Goal: Answer question/provide support

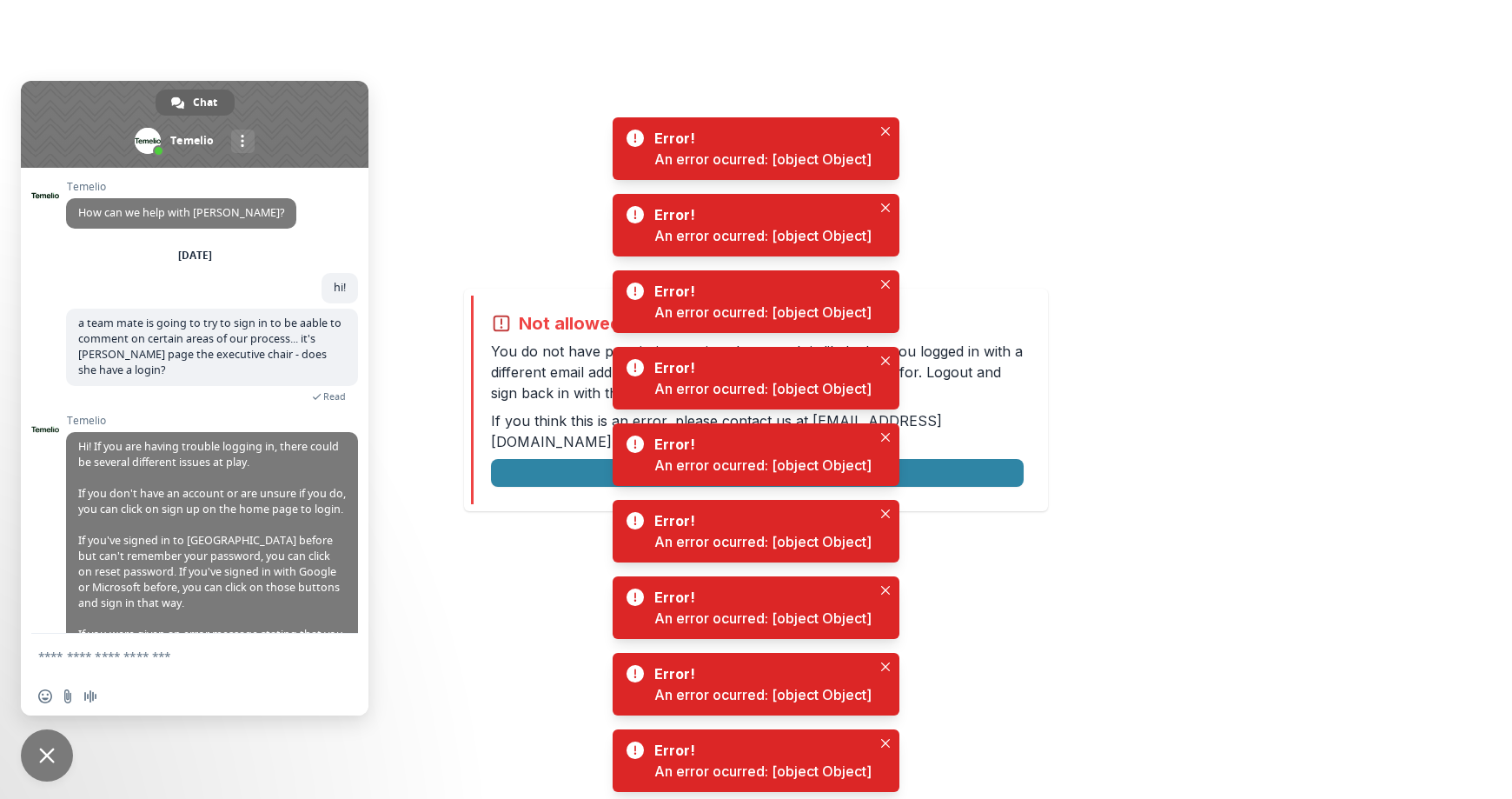
scroll to position [130, 0]
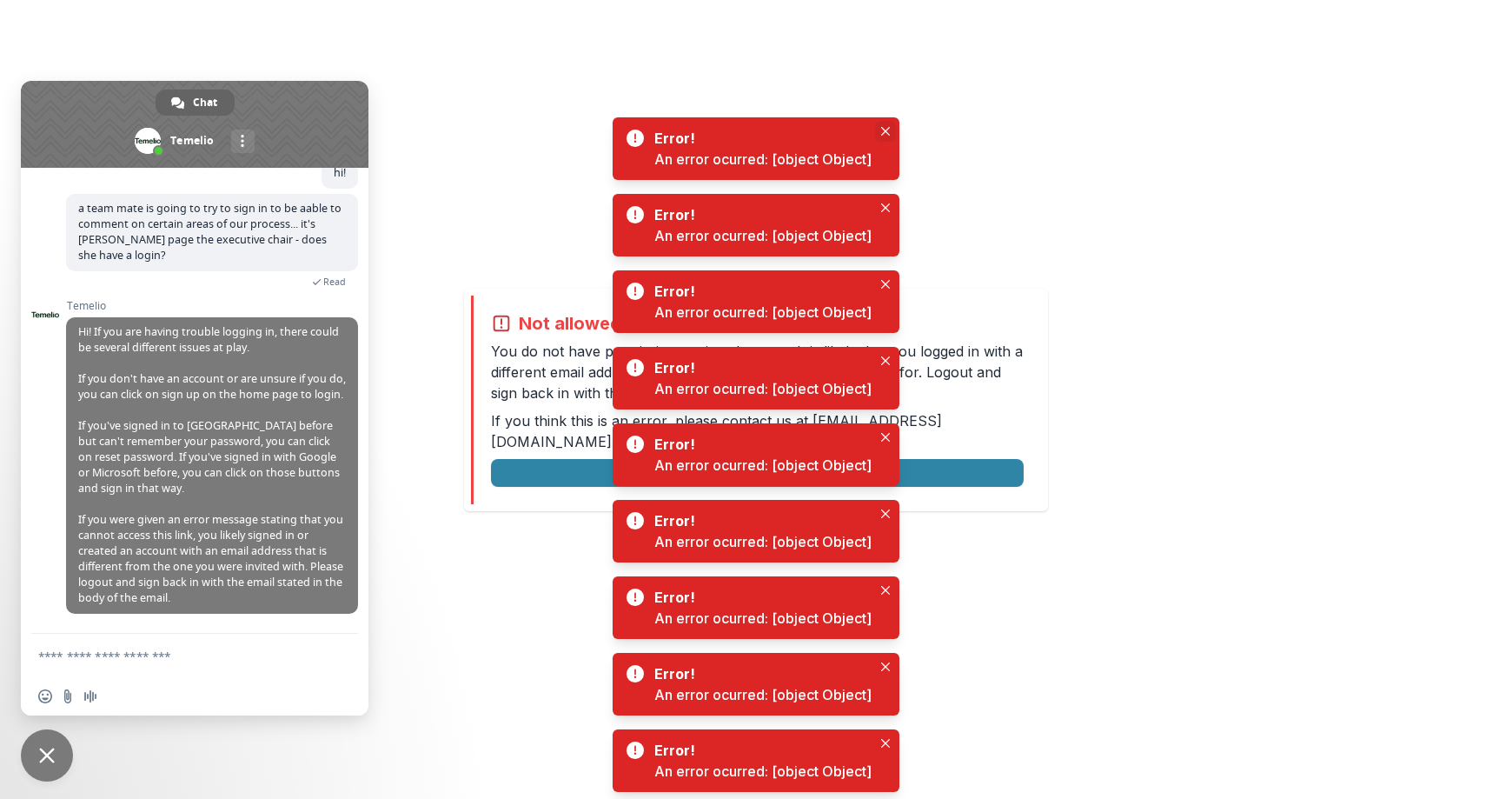
click at [882, 128] on icon "Close" at bounding box center [885, 130] width 8 height 8
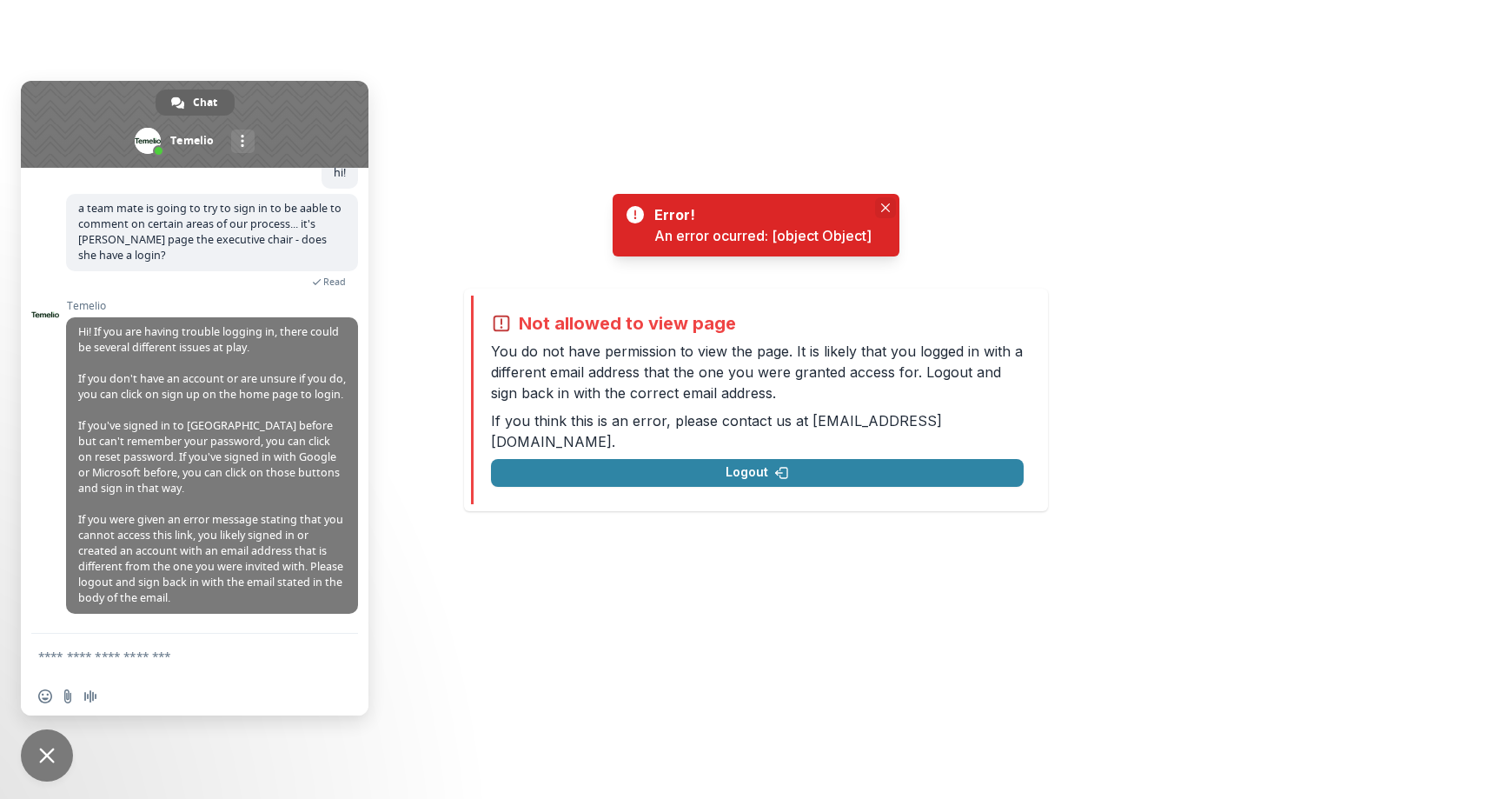
click at [882, 202] on button "Close" at bounding box center [885, 207] width 20 height 20
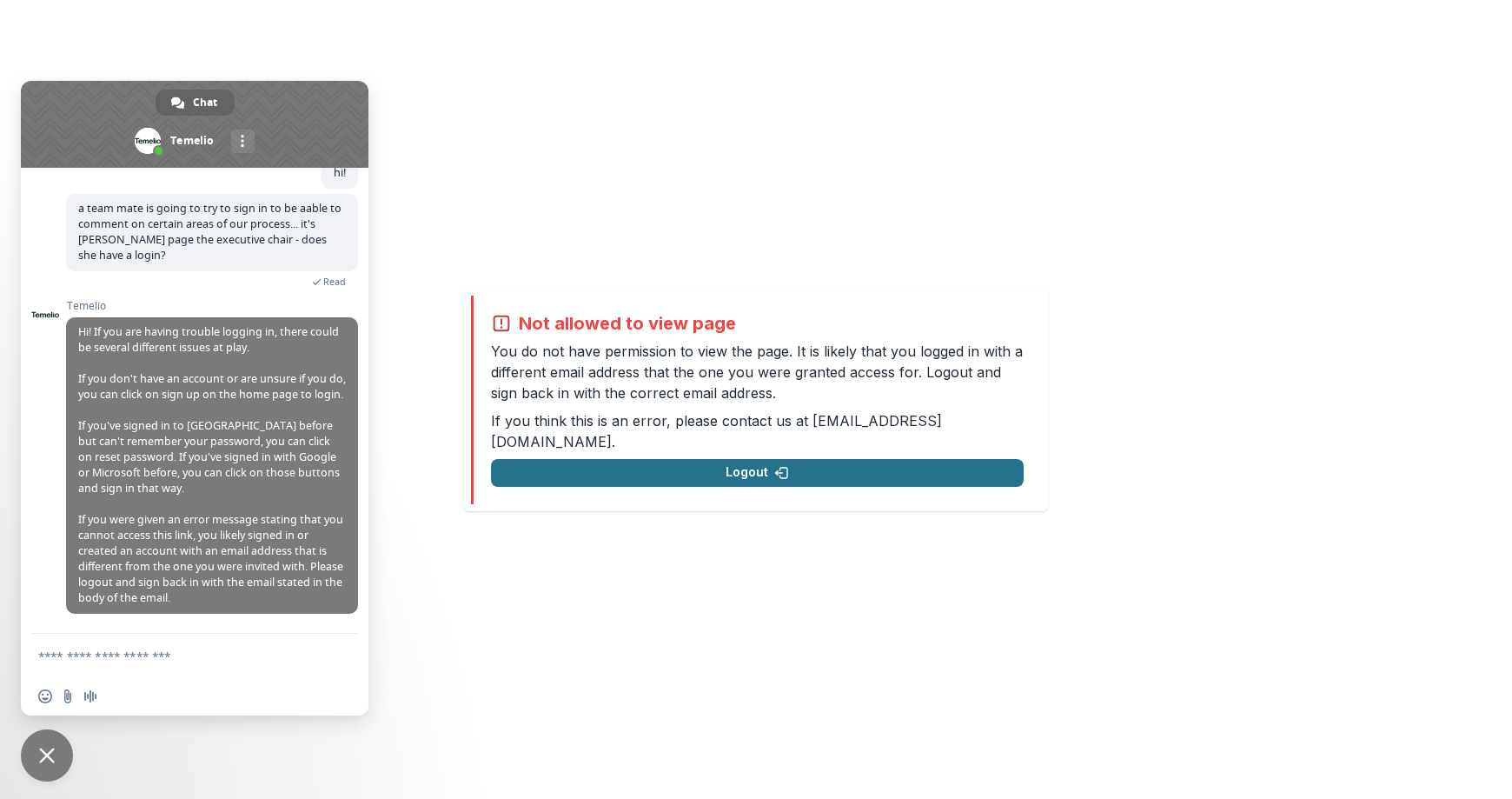
click at [771, 466] on button "Logout" at bounding box center [757, 473] width 533 height 28
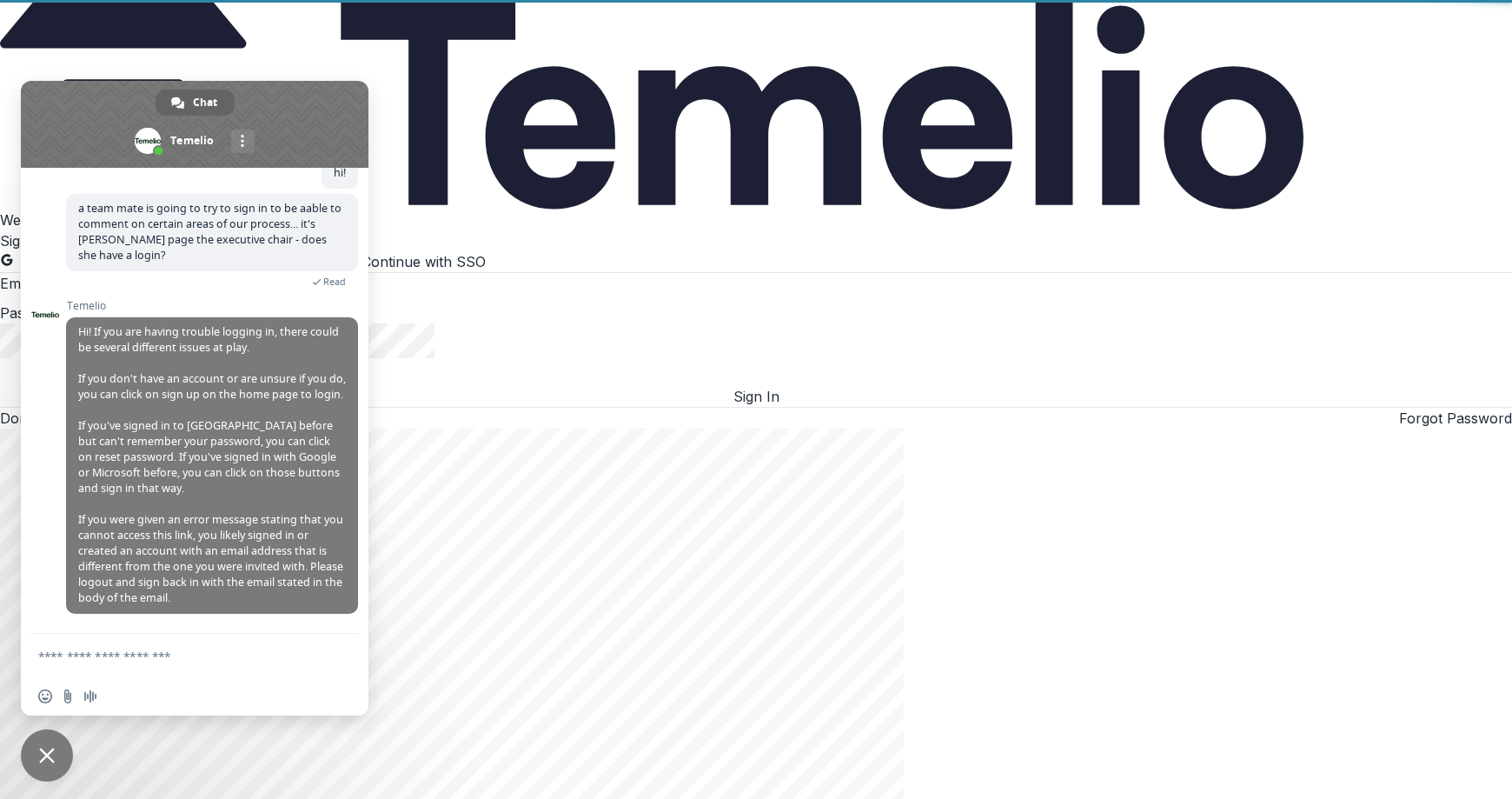
click at [298, 91] on span at bounding box center [194, 124] width 348 height 87
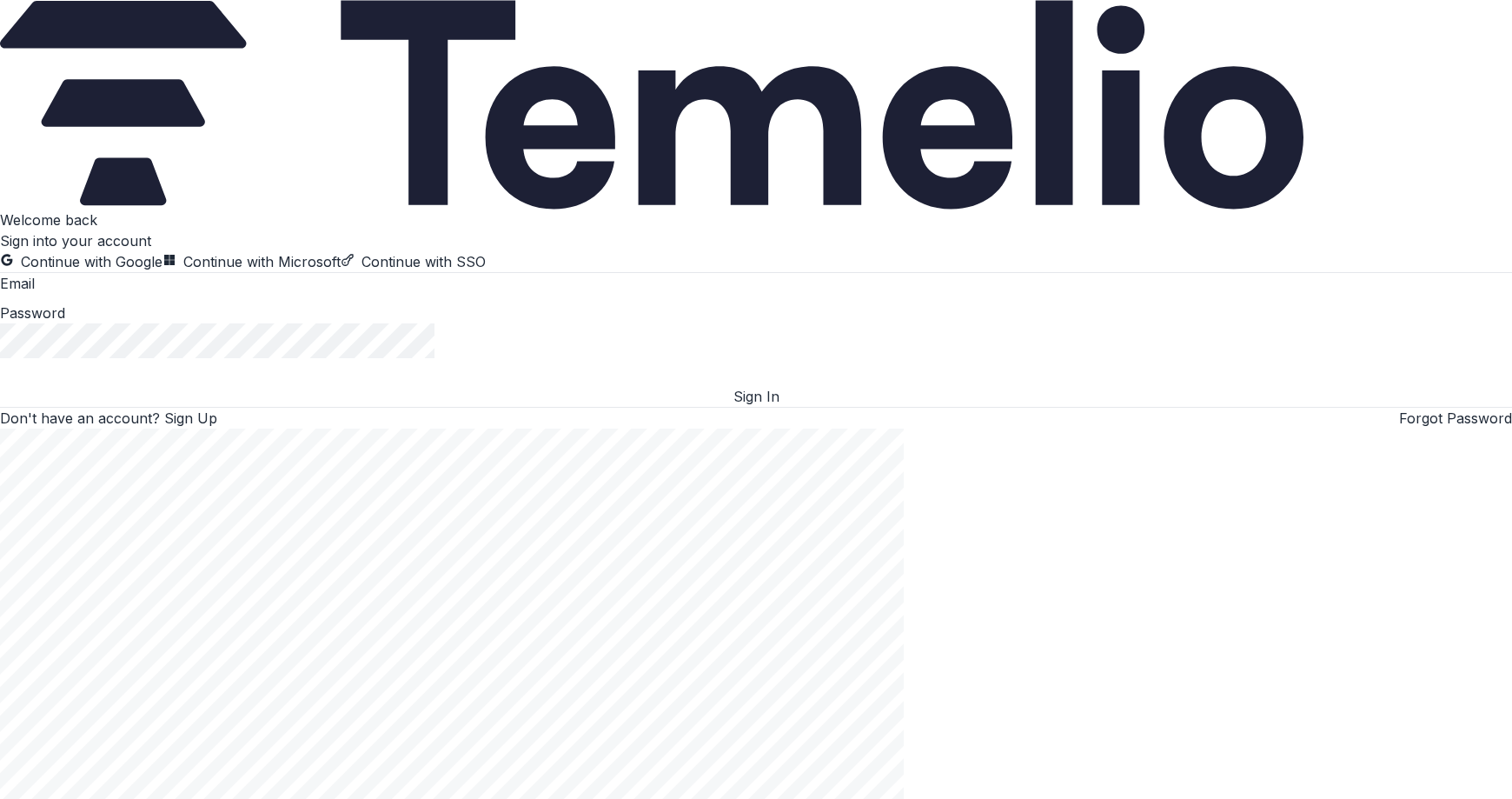
click at [174, 296] on input at bounding box center [104, 285] width 139 height 20
type input "**********"
click at [0, 386] on button "Sign In" at bounding box center [756, 396] width 1512 height 20
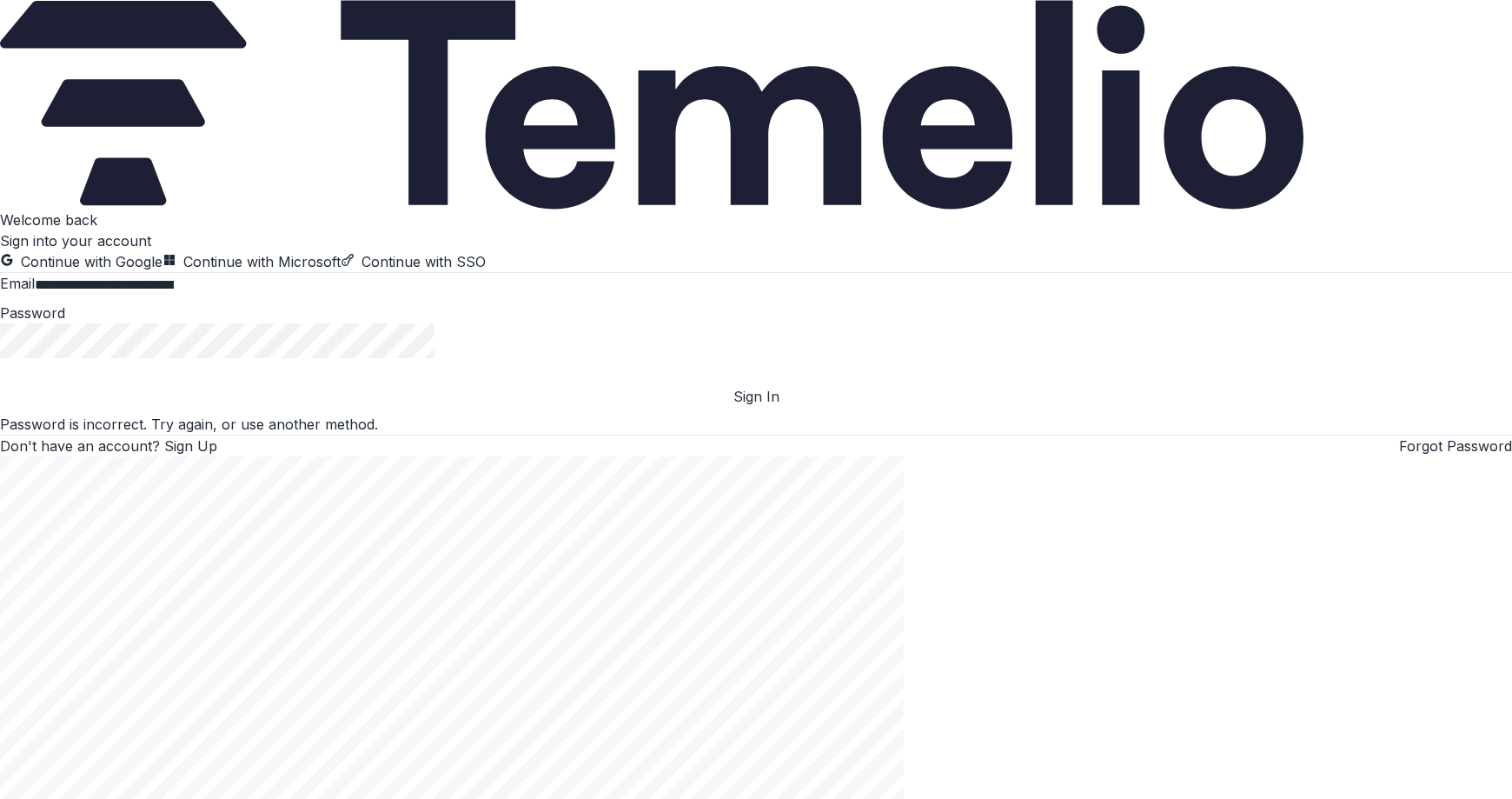
click at [0, 386] on button "Sign In" at bounding box center [756, 396] width 1512 height 20
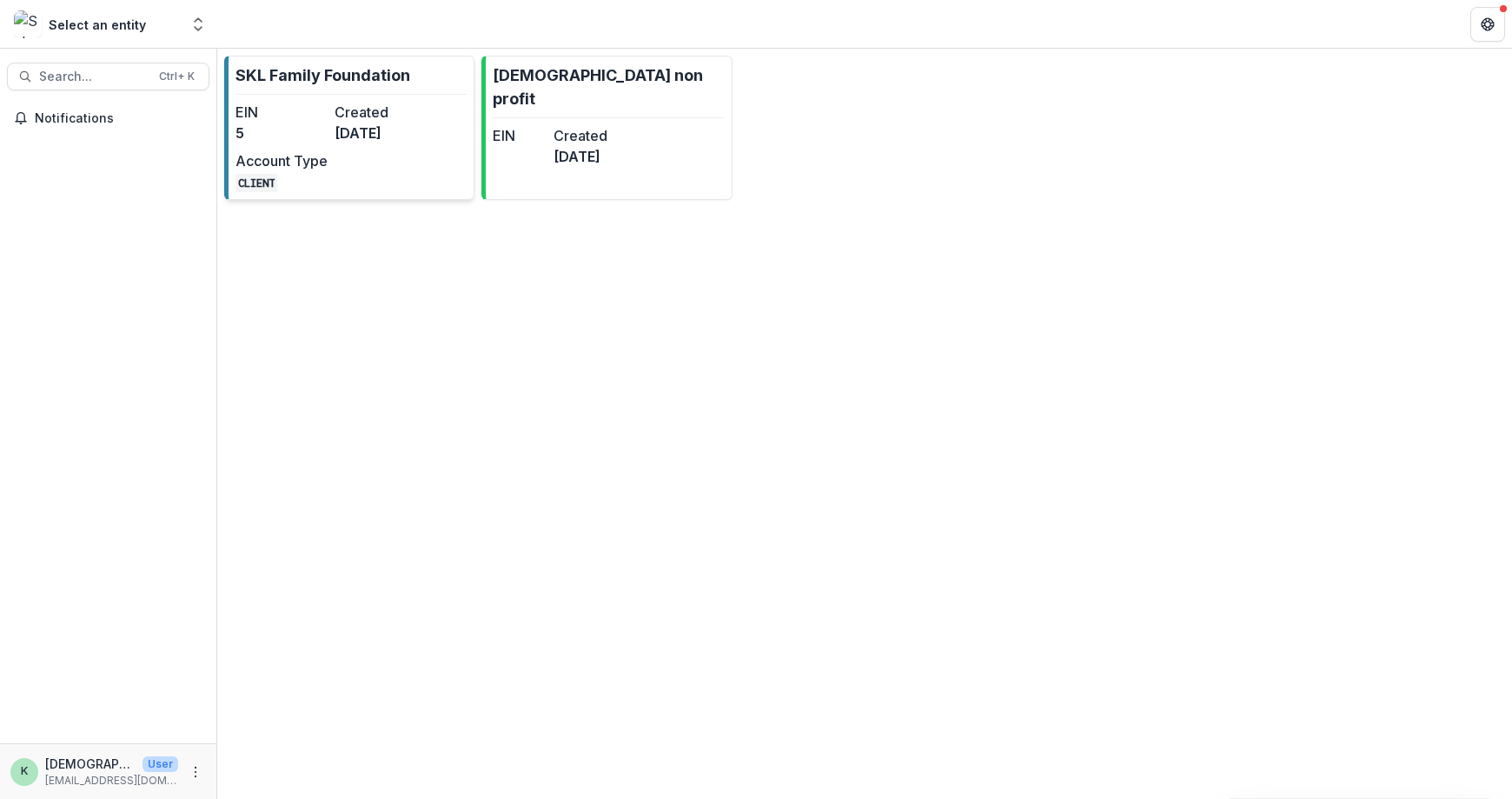
click at [269, 92] on link "SKL Family Foundation EIN 5 Created [DATE] Account Type CLIENT" at bounding box center [349, 127] width 250 height 144
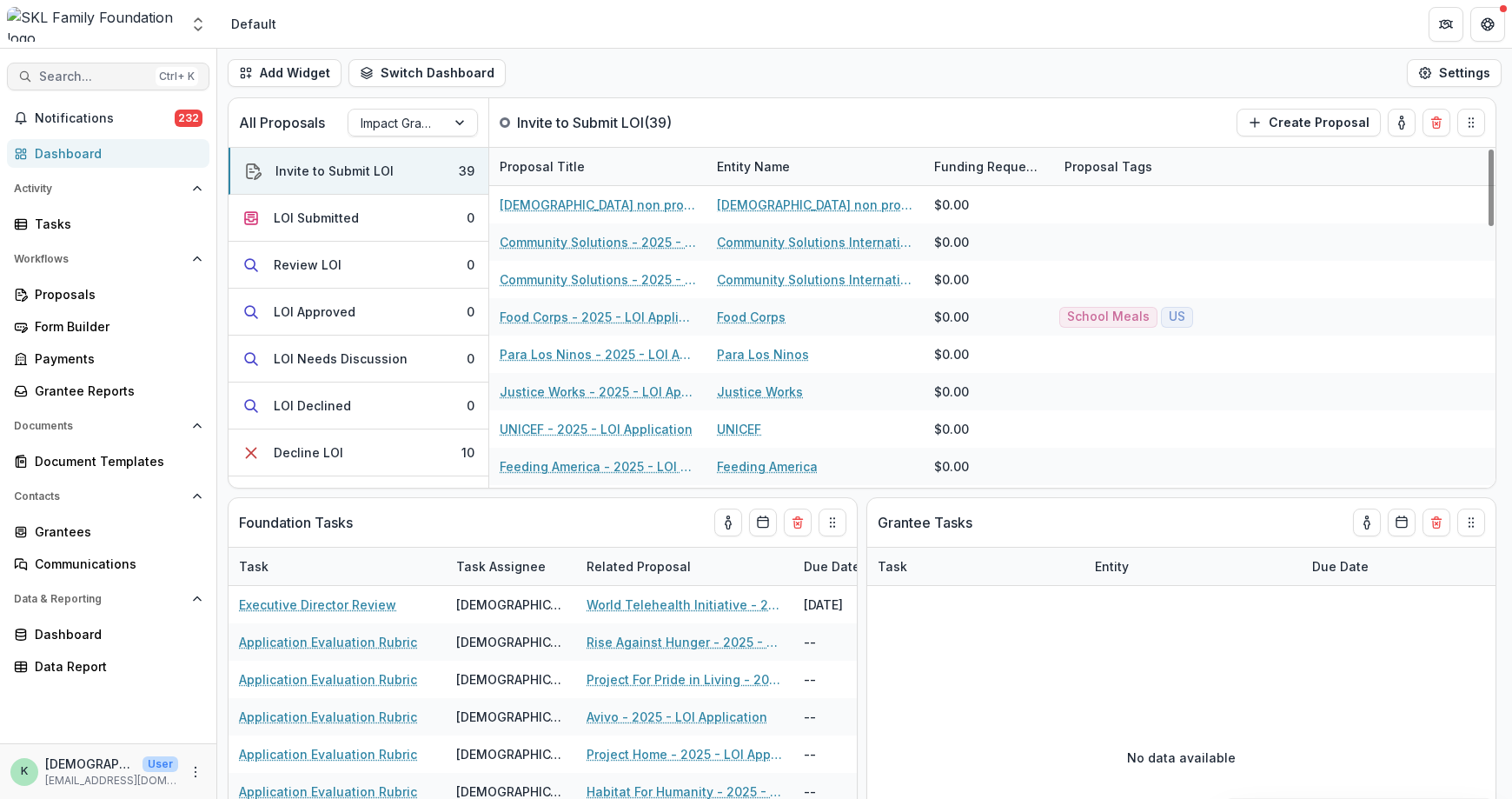
click at [125, 82] on span "Search..." at bounding box center [94, 77] width 110 height 15
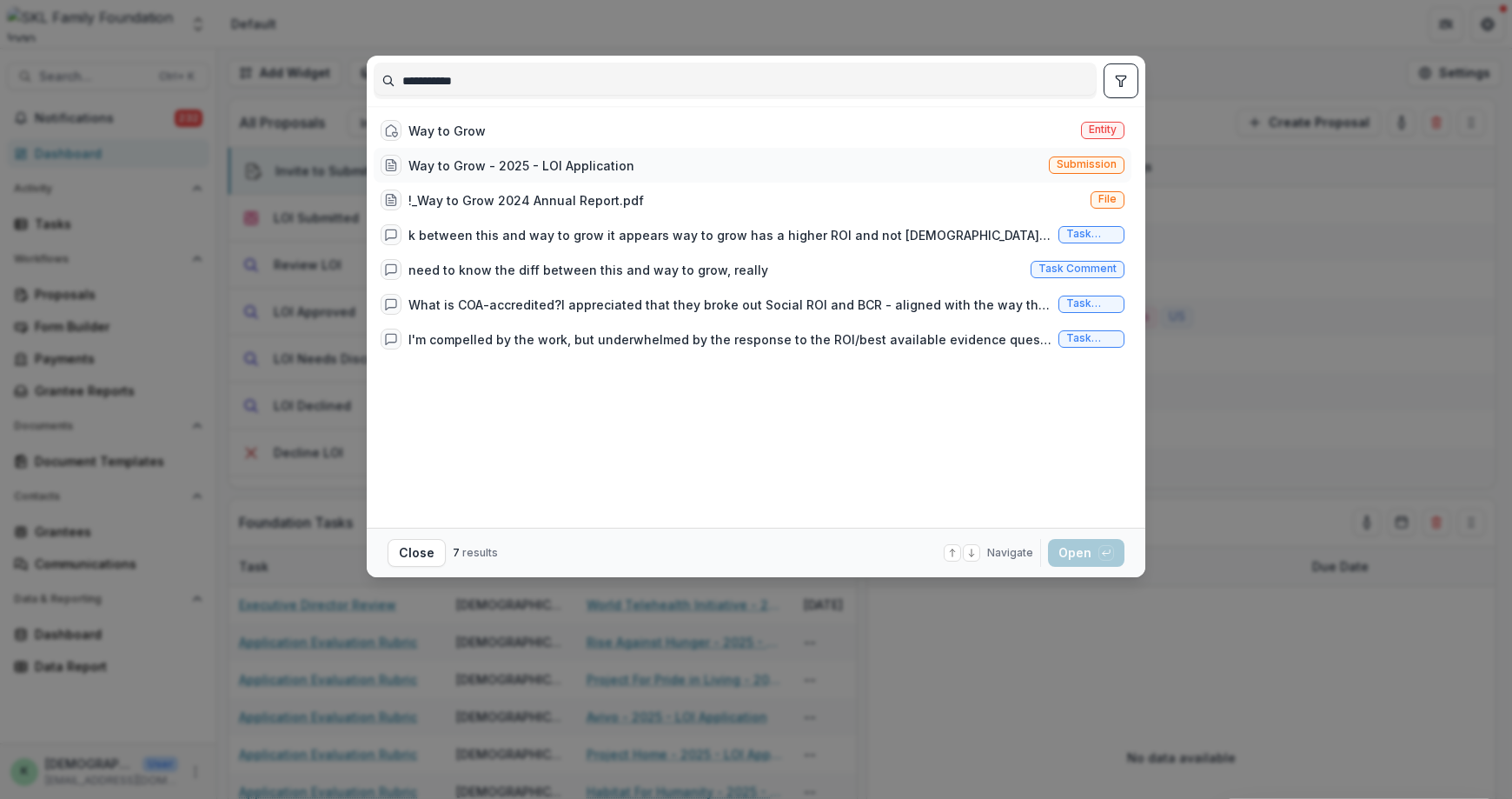
type input "**********"
click at [458, 153] on div "Way to Grow - 2025 - LOI Application Submission" at bounding box center [752, 165] width 758 height 34
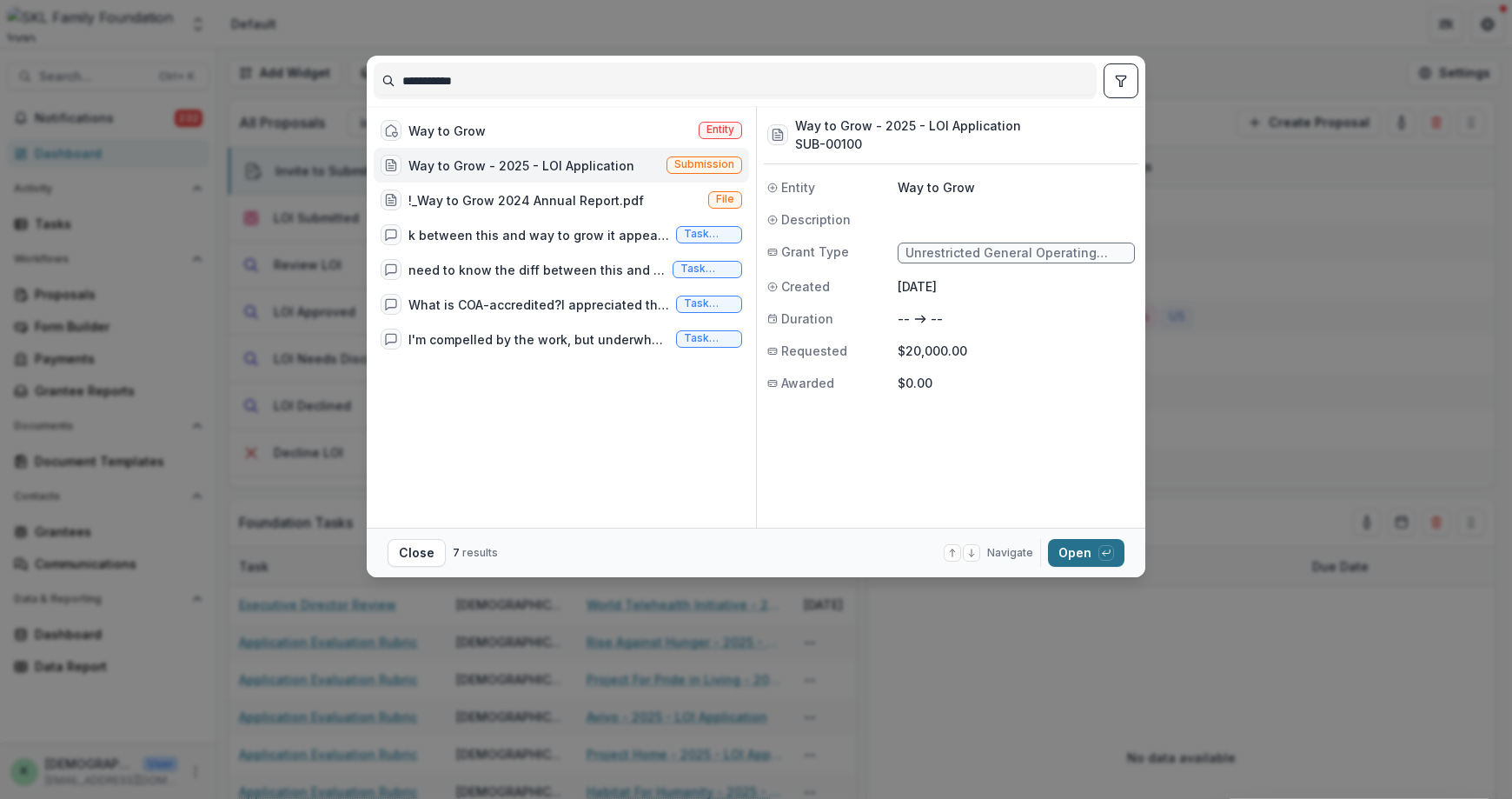
click at [1083, 551] on button "Open with enter key" at bounding box center [1086, 553] width 76 height 28
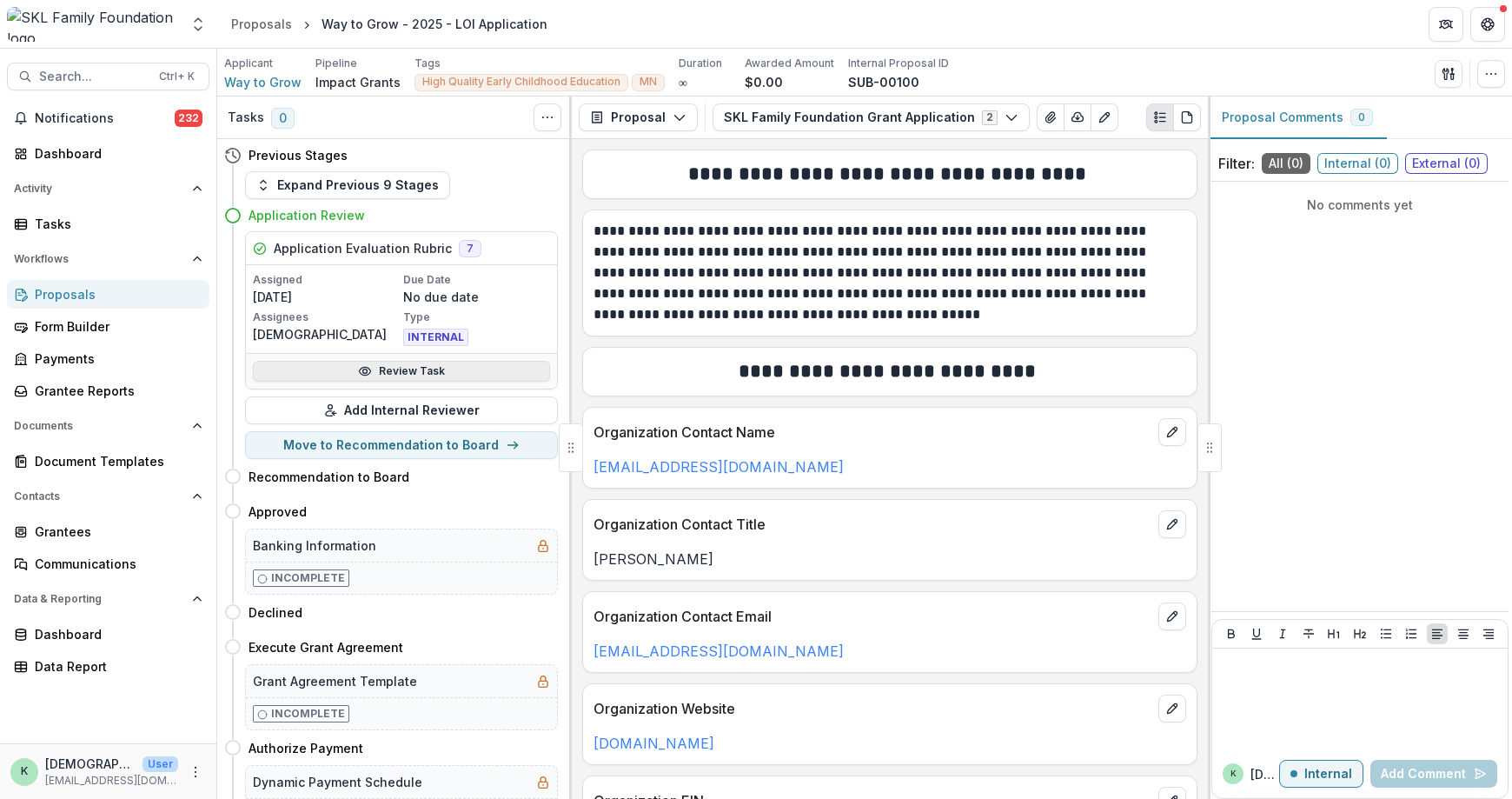
click at [385, 377] on link "Review Task" at bounding box center [402, 371] width 298 height 20
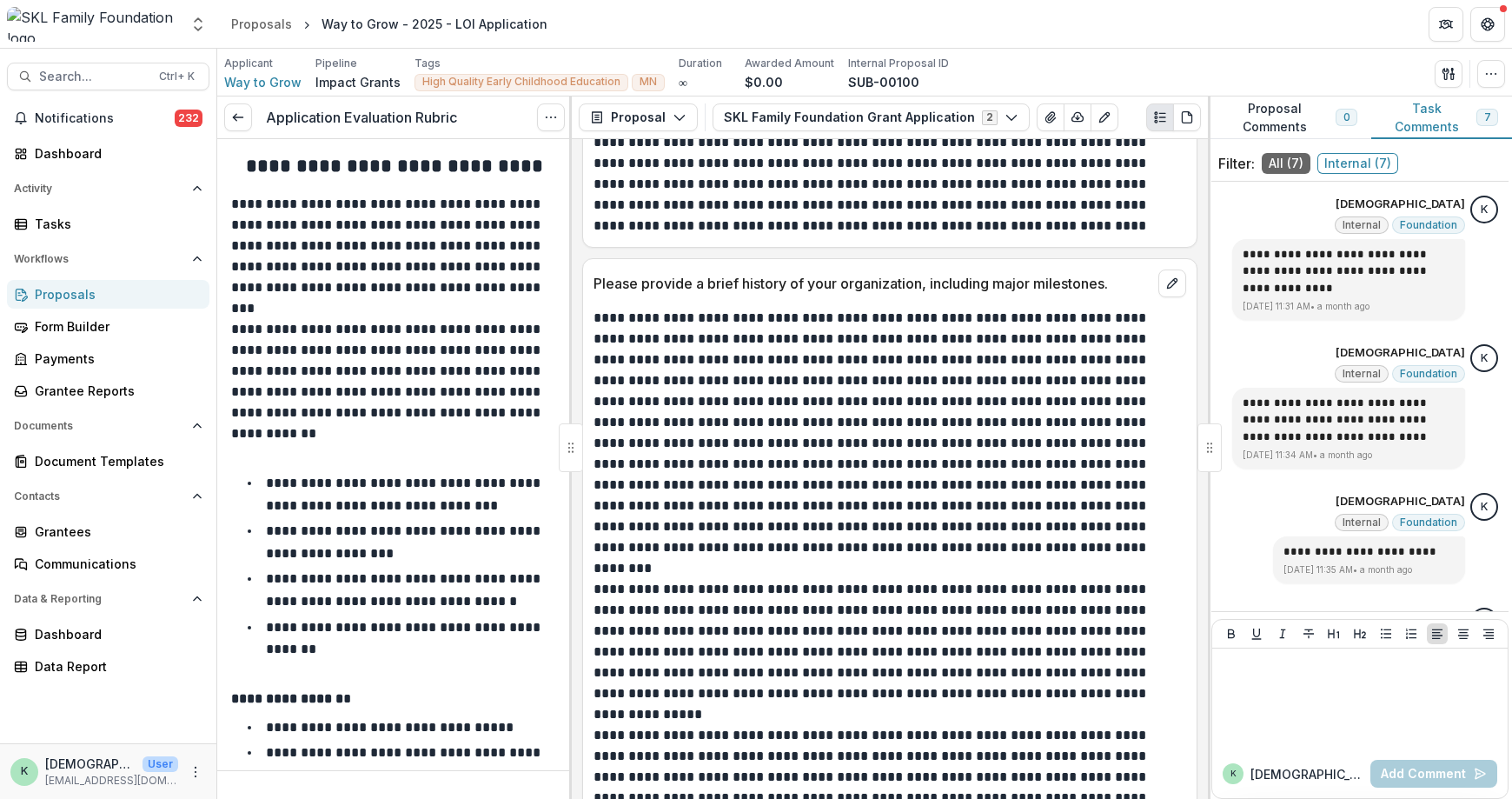
scroll to position [1043, 0]
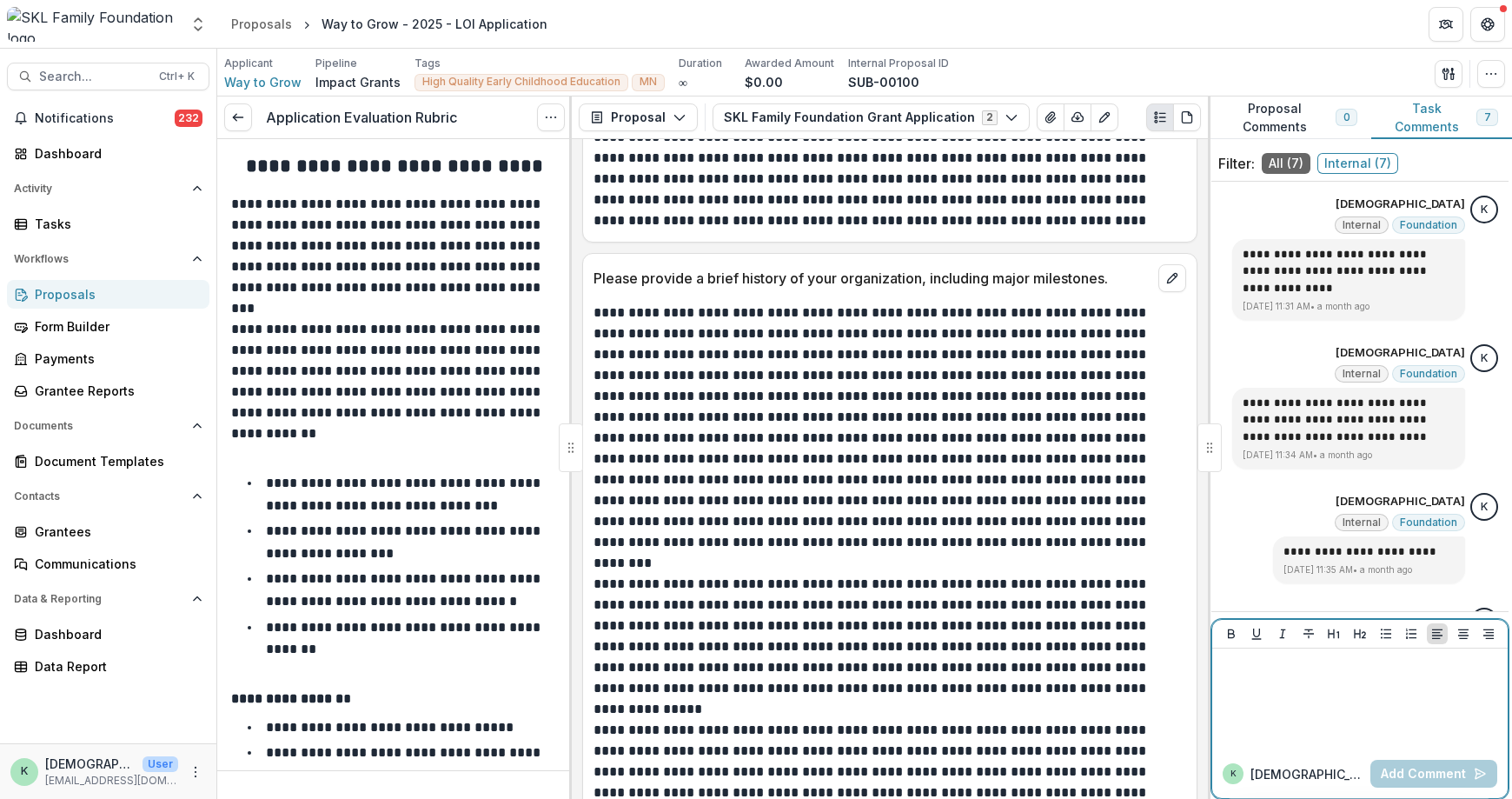
click at [1288, 709] on div at bounding box center [1359, 699] width 282 height 87
click at [1439, 765] on button "Add Comment" at bounding box center [1434, 774] width 126 height 28
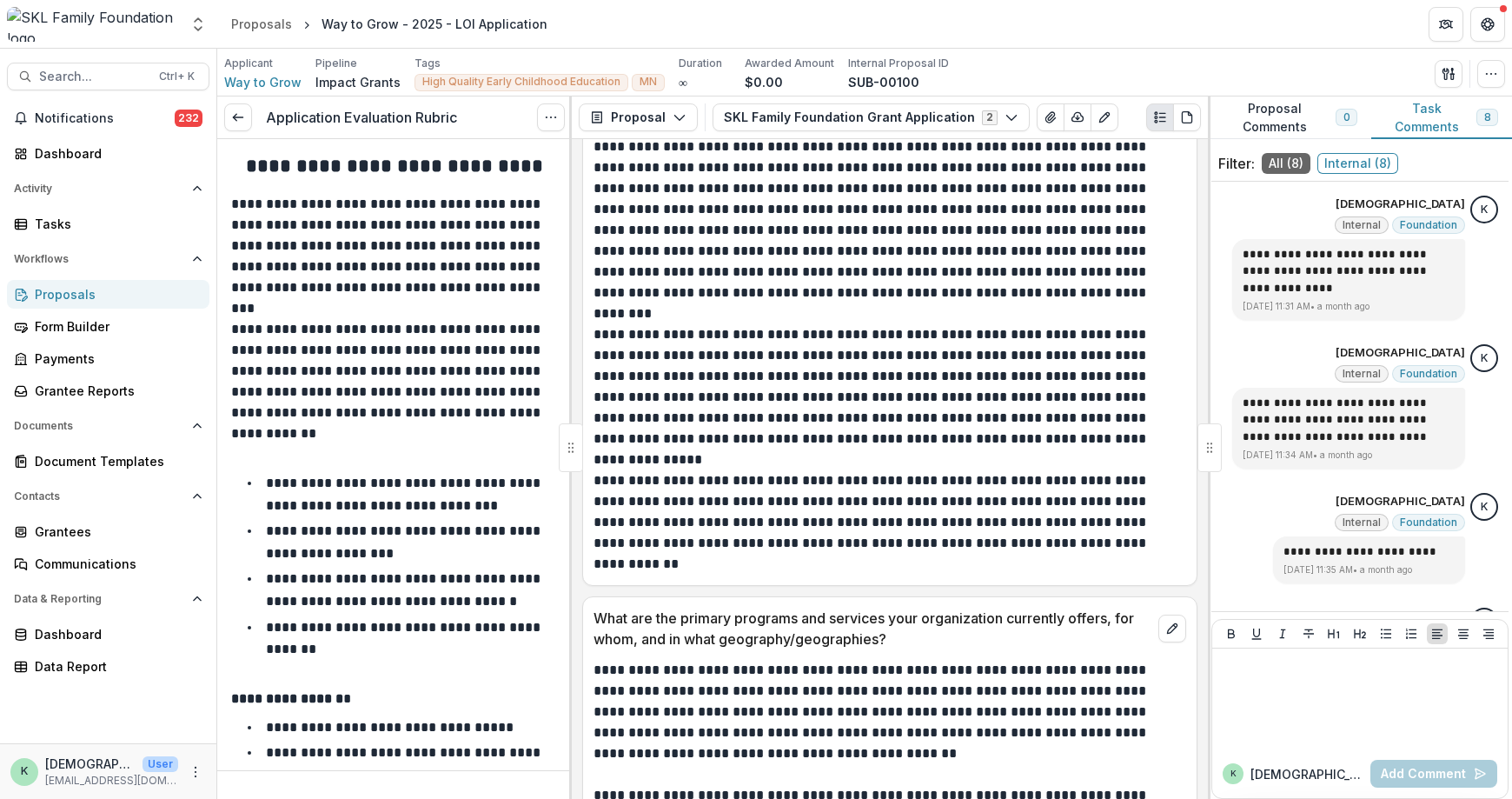
scroll to position [1391, 0]
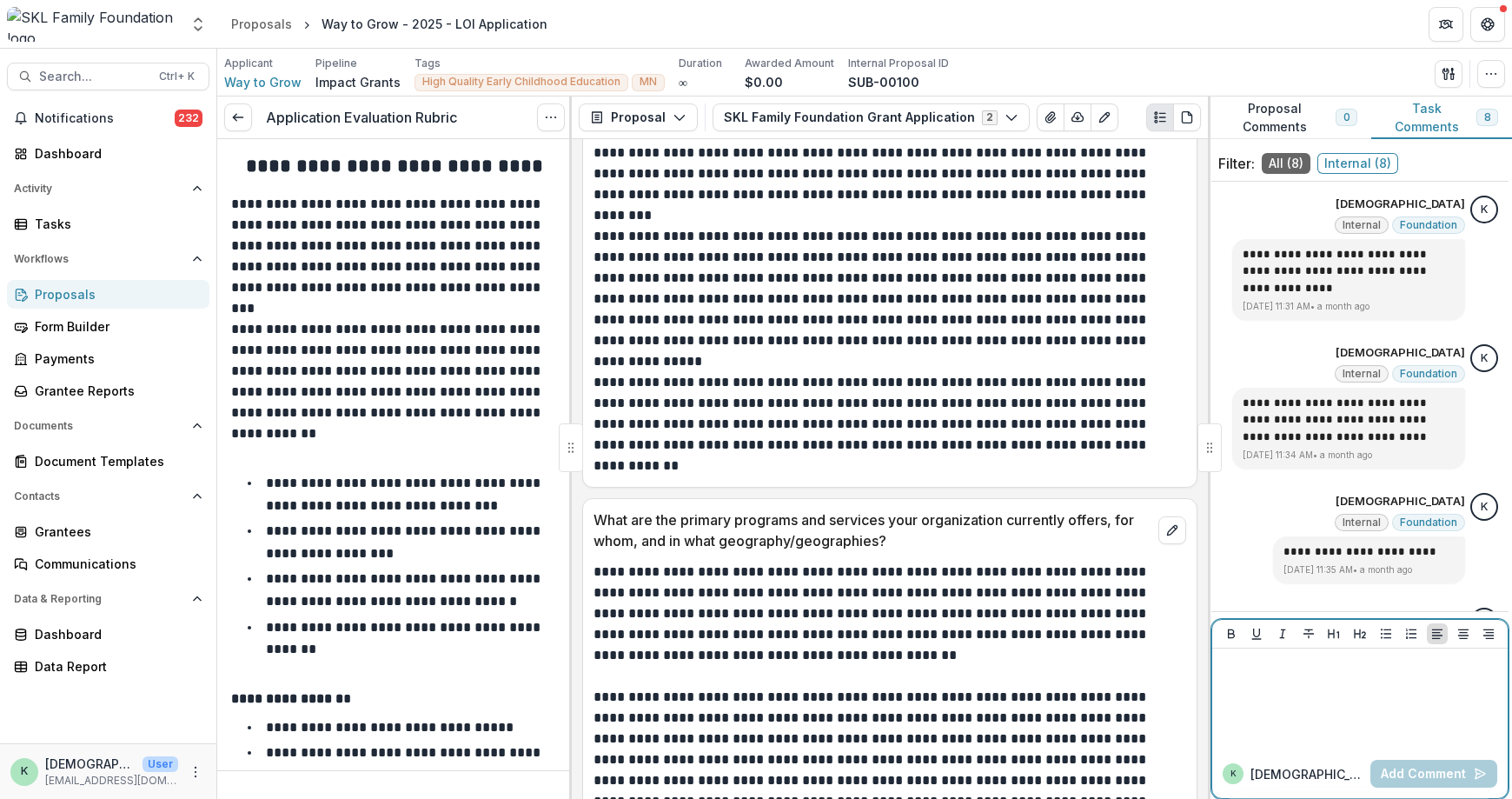
click at [1431, 710] on div at bounding box center [1359, 699] width 282 height 87
click at [1441, 779] on button "Add Comment" at bounding box center [1434, 774] width 126 height 28
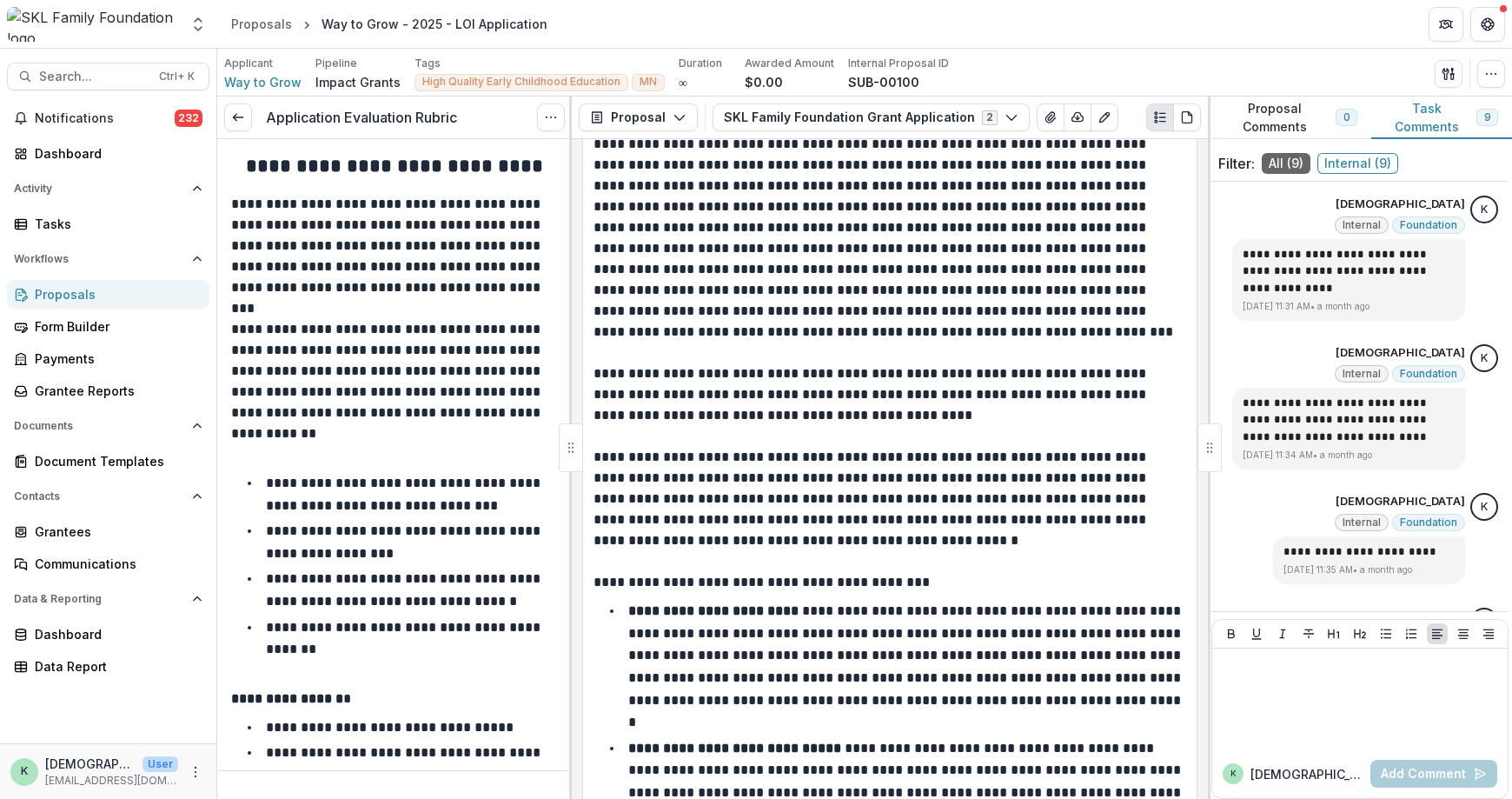
scroll to position [1999, 0]
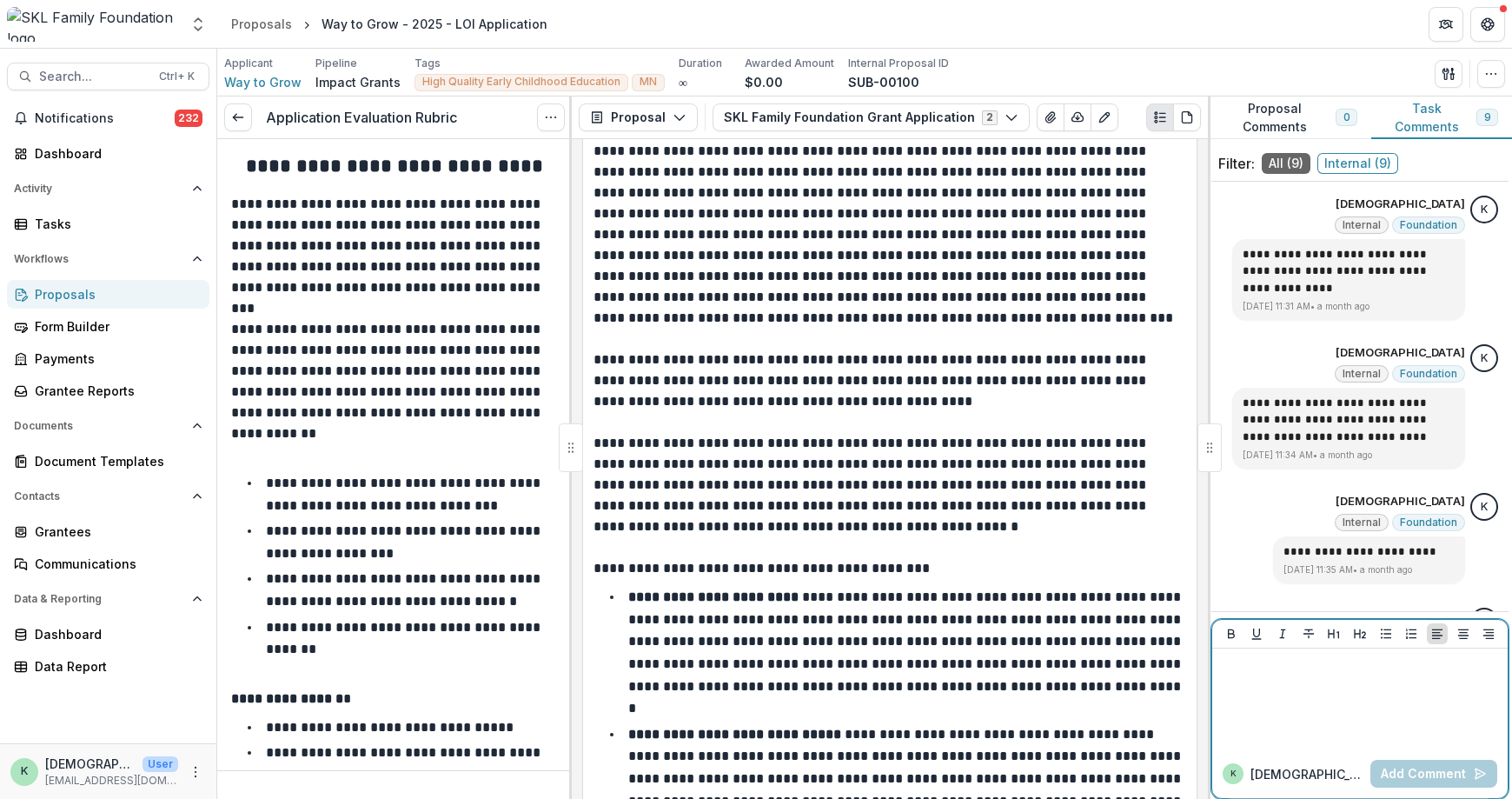
click at [1365, 714] on div at bounding box center [1359, 699] width 282 height 87
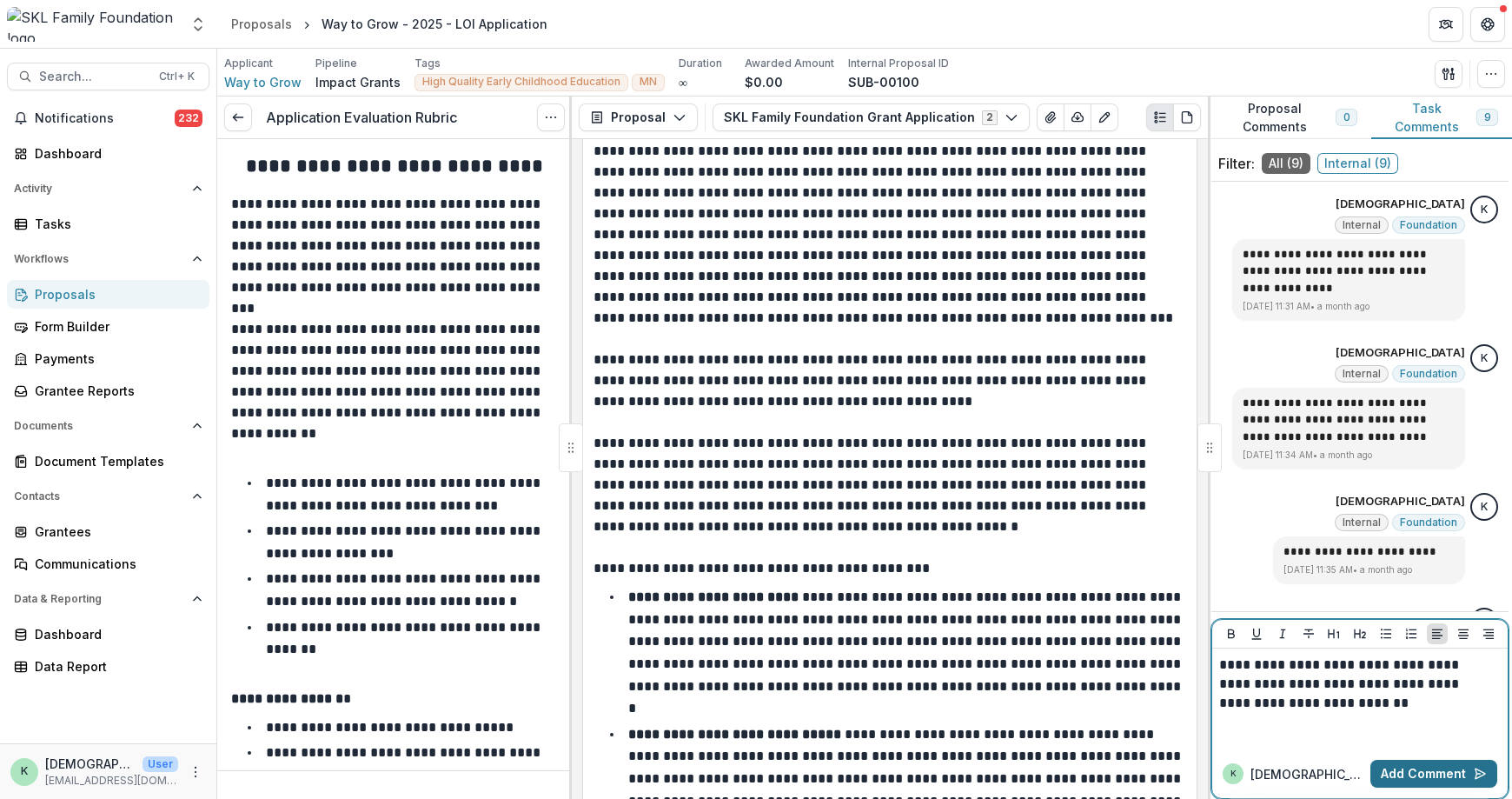
click at [1423, 780] on button "Add Comment" at bounding box center [1434, 774] width 126 height 28
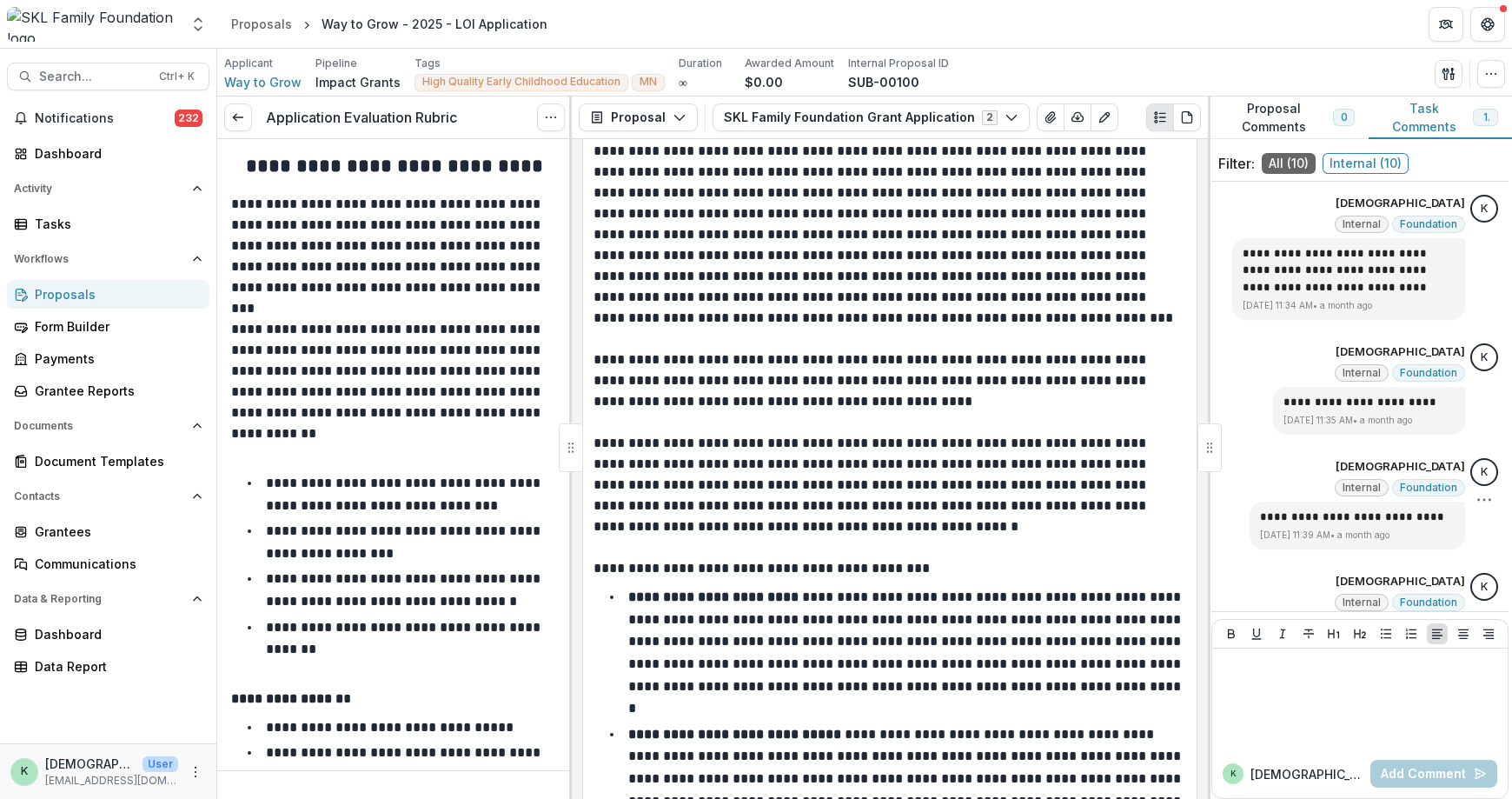
scroll to position [174, 0]
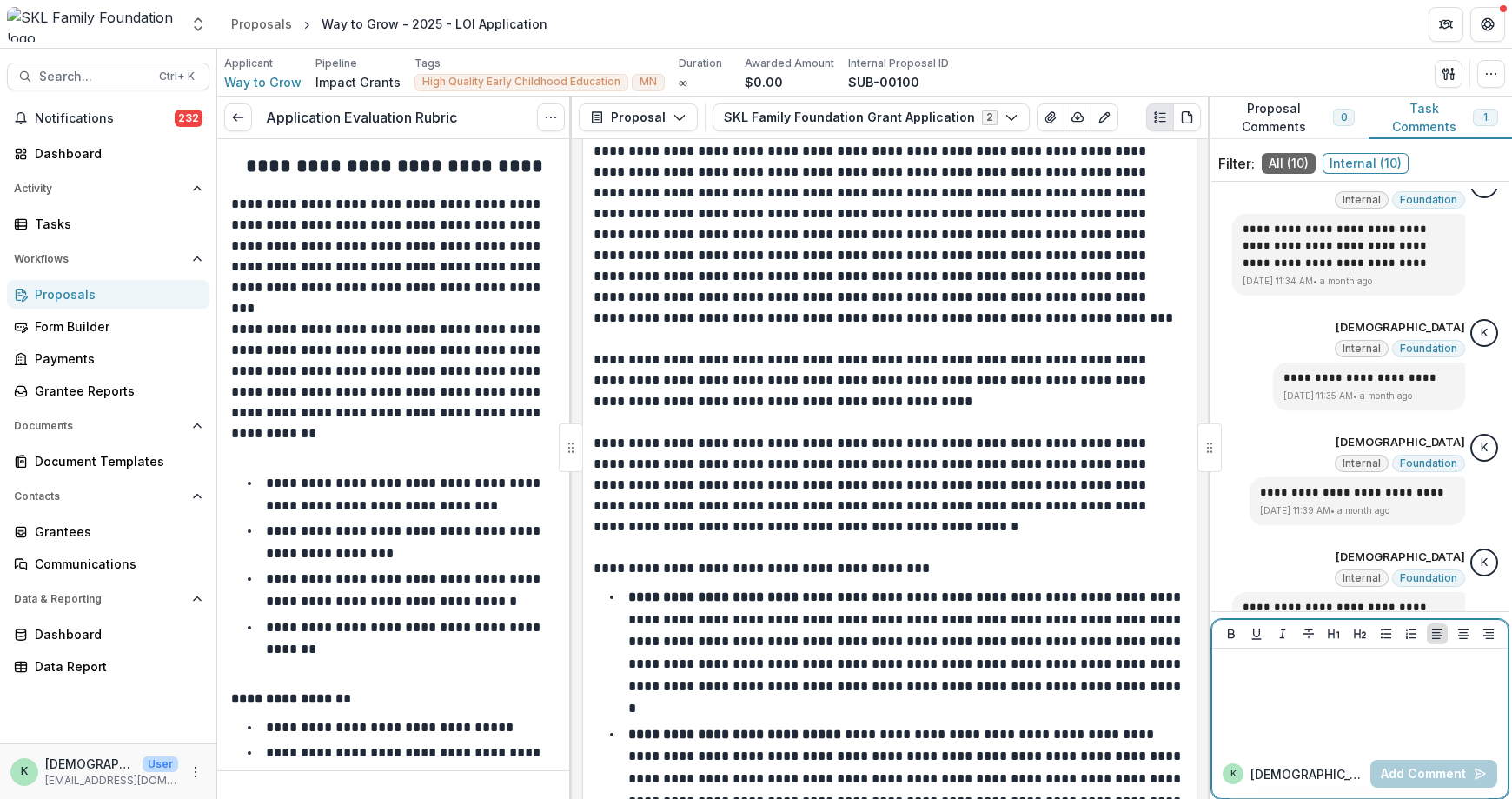
click at [1297, 726] on div at bounding box center [1359, 699] width 282 height 87
click at [1386, 770] on button "Add Comment" at bounding box center [1434, 774] width 126 height 28
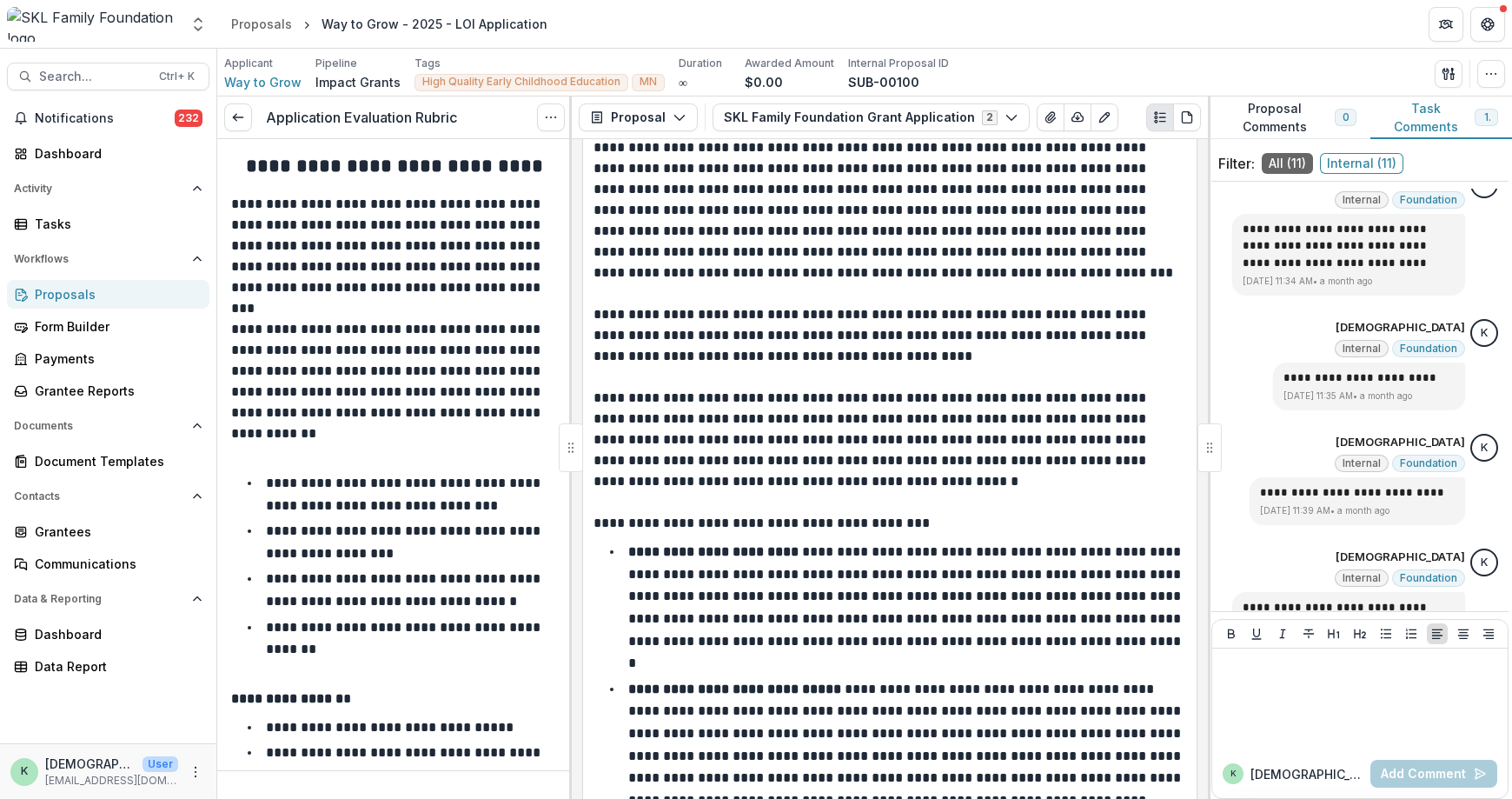
scroll to position [2086, 0]
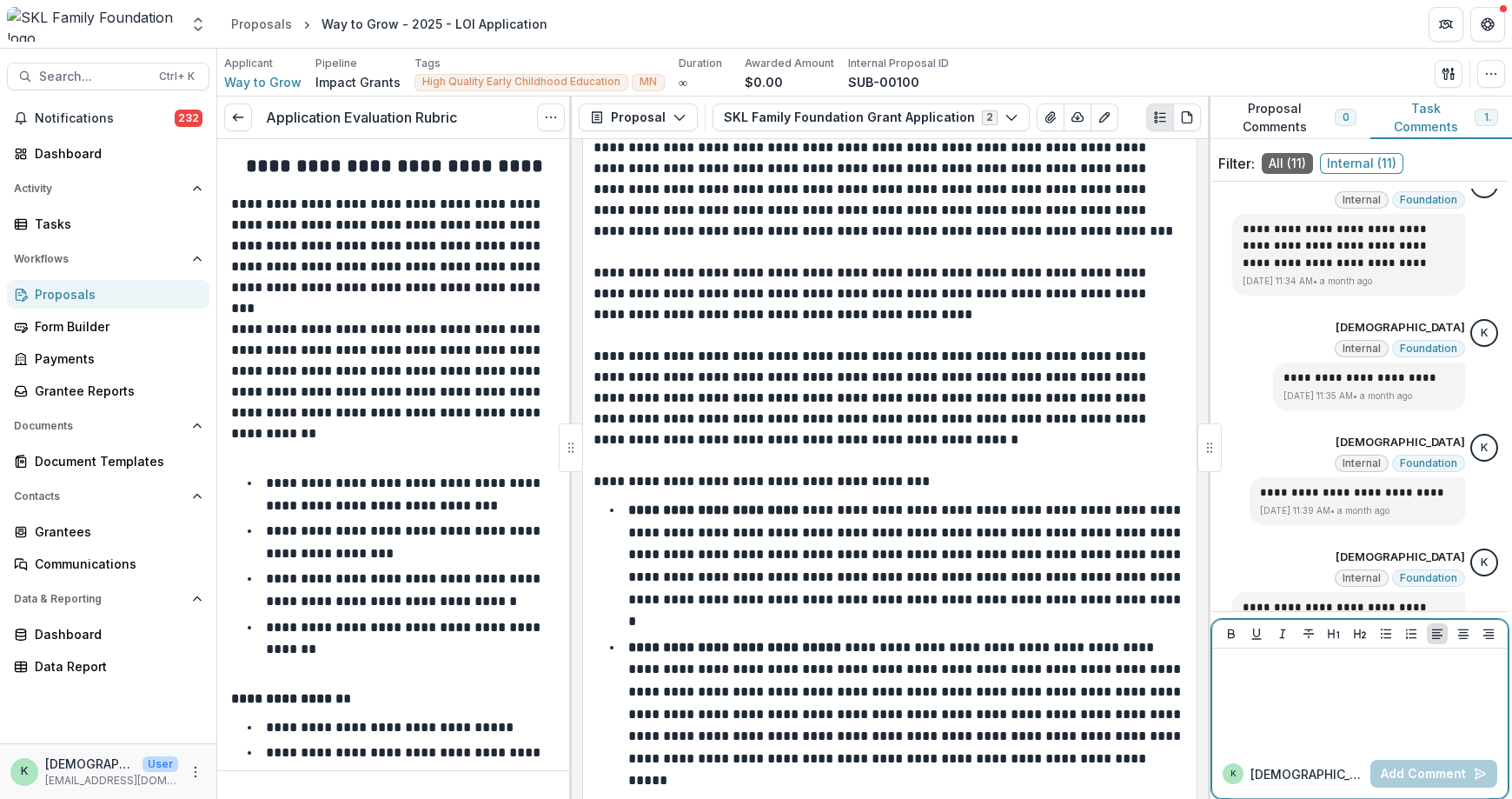
click at [1350, 685] on div at bounding box center [1359, 699] width 282 height 87
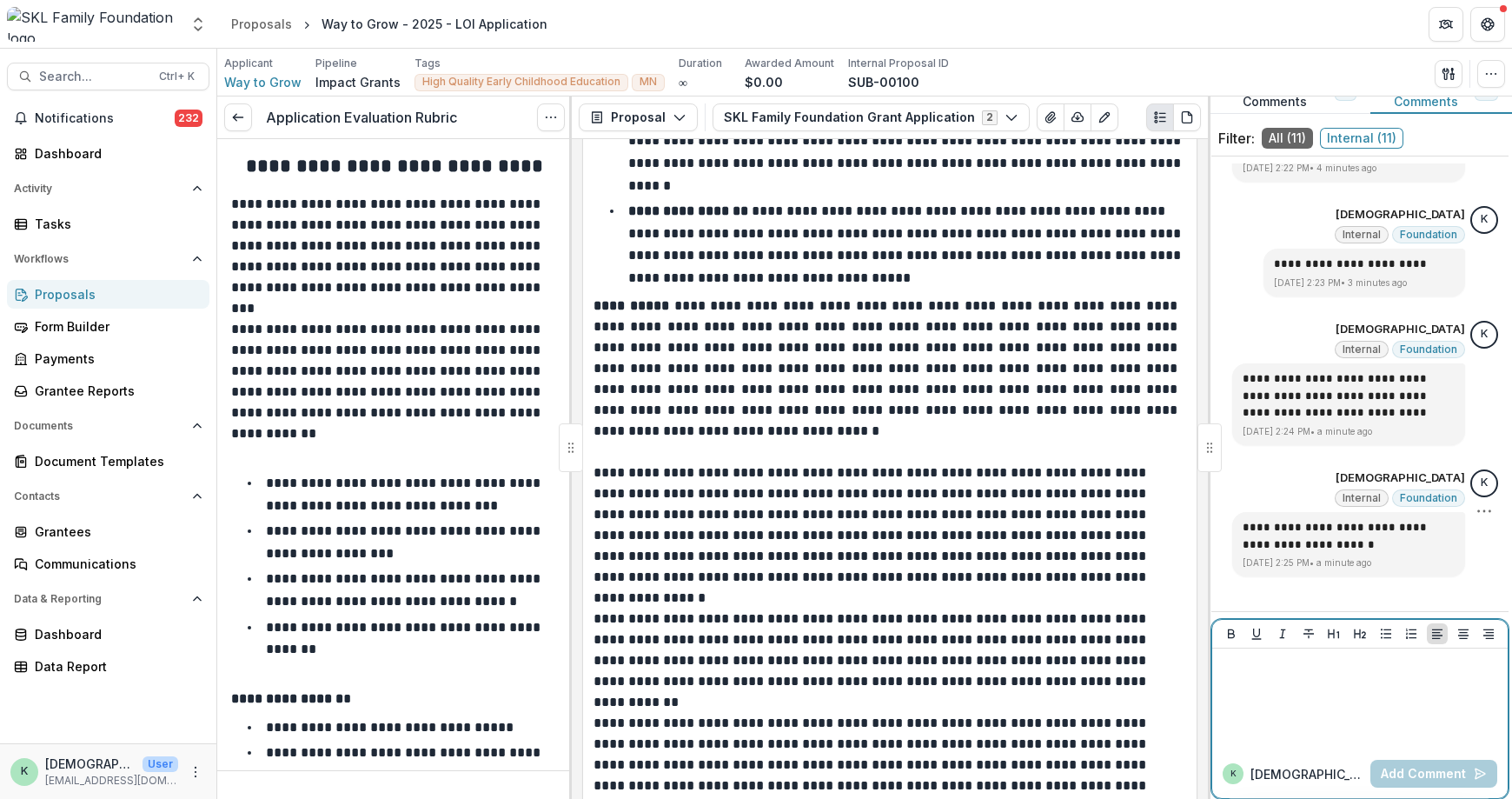
scroll to position [49, 0]
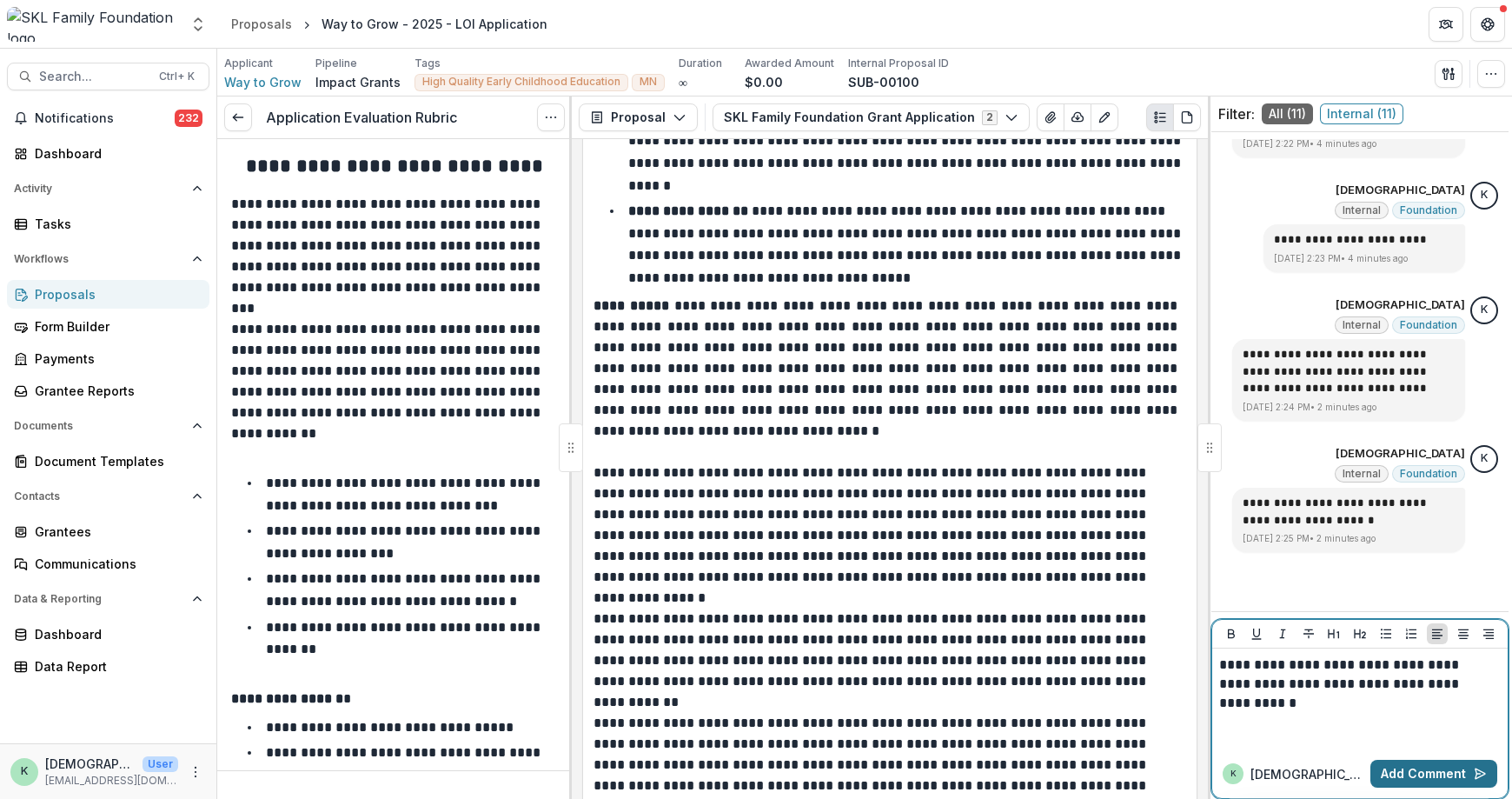
click at [1399, 766] on button "Add Comment" at bounding box center [1434, 774] width 126 height 28
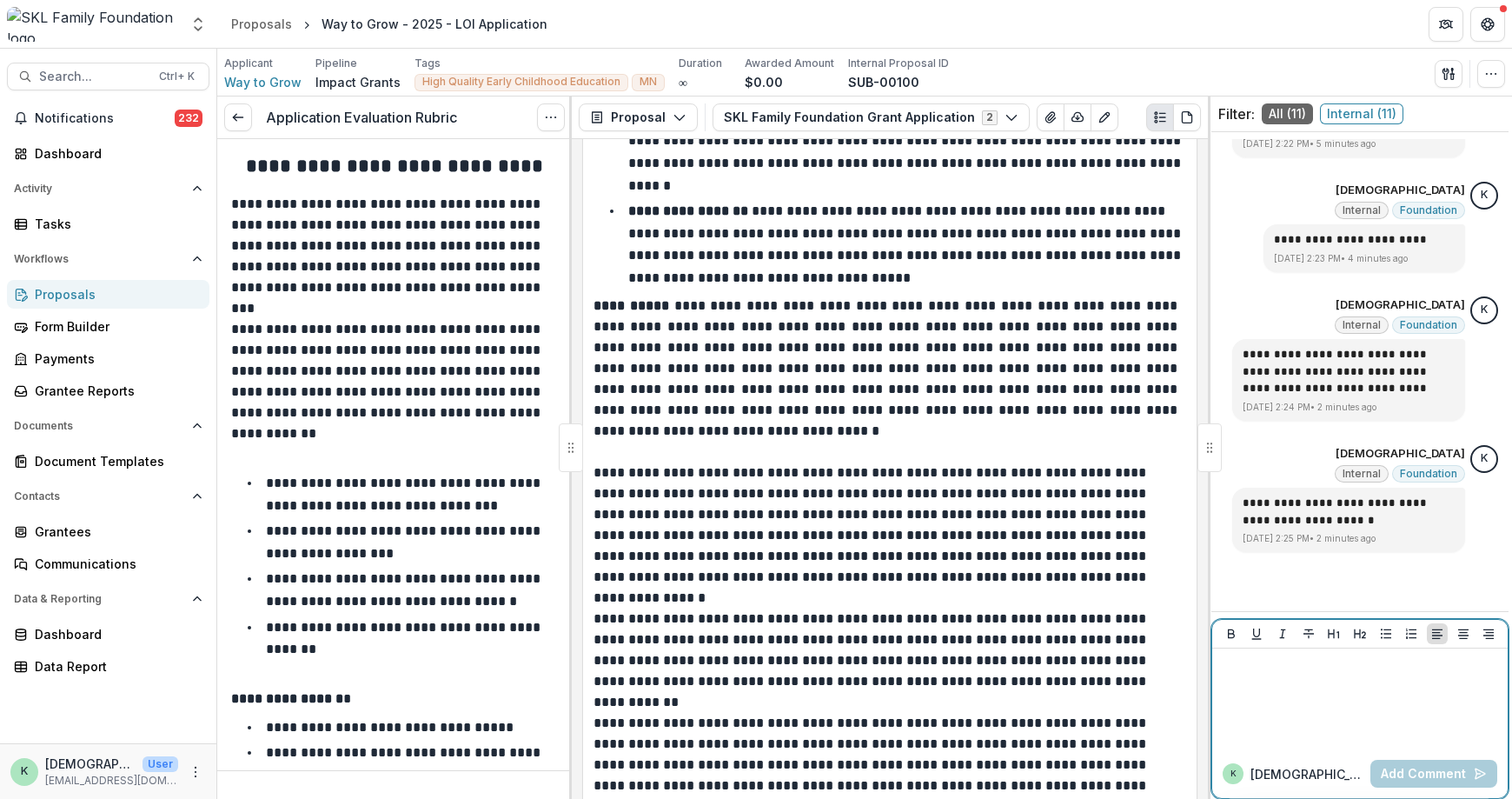
click at [1349, 724] on div at bounding box center [1359, 699] width 282 height 87
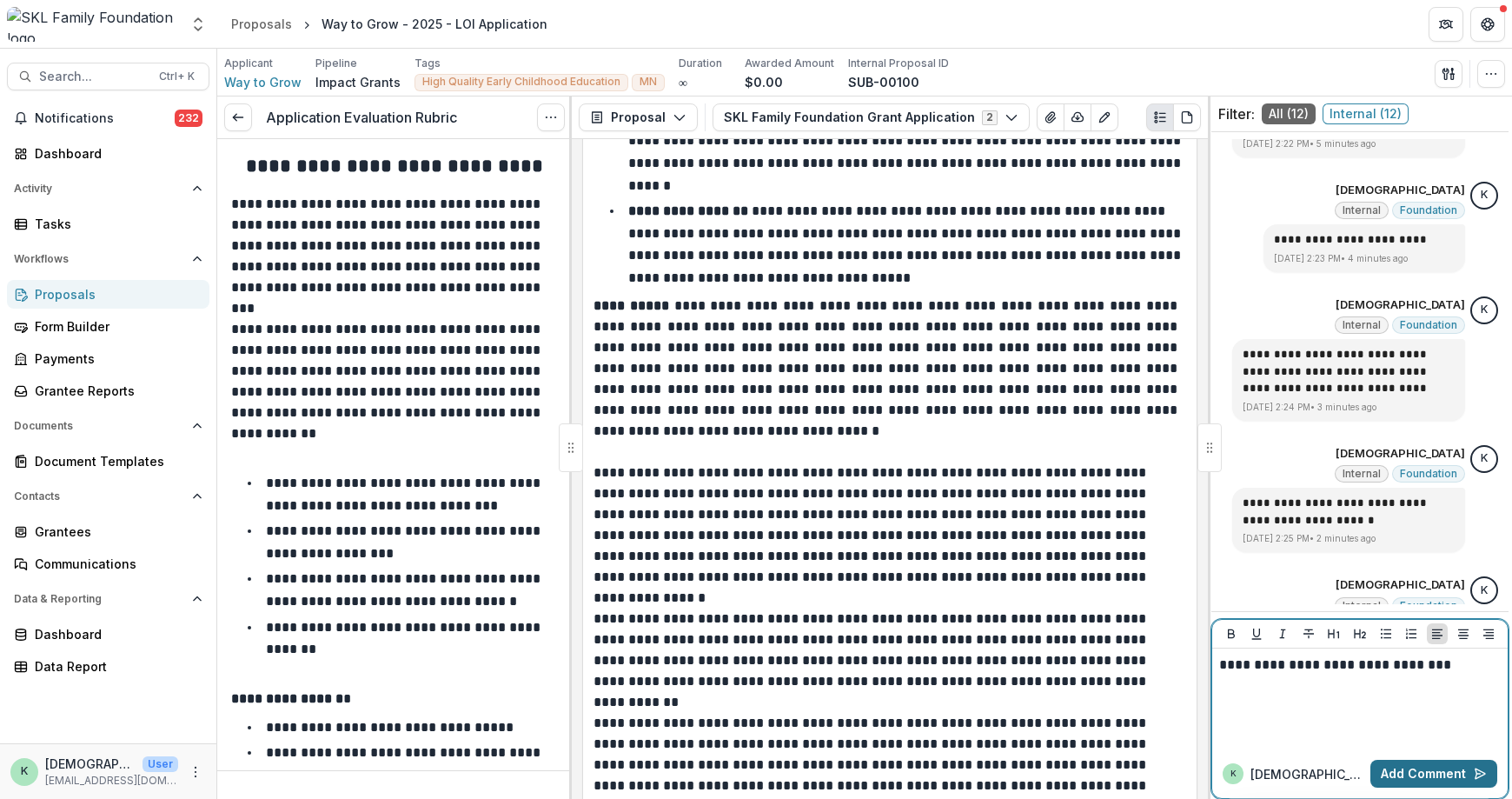
click at [1412, 767] on button "Add Comment" at bounding box center [1434, 774] width 126 height 28
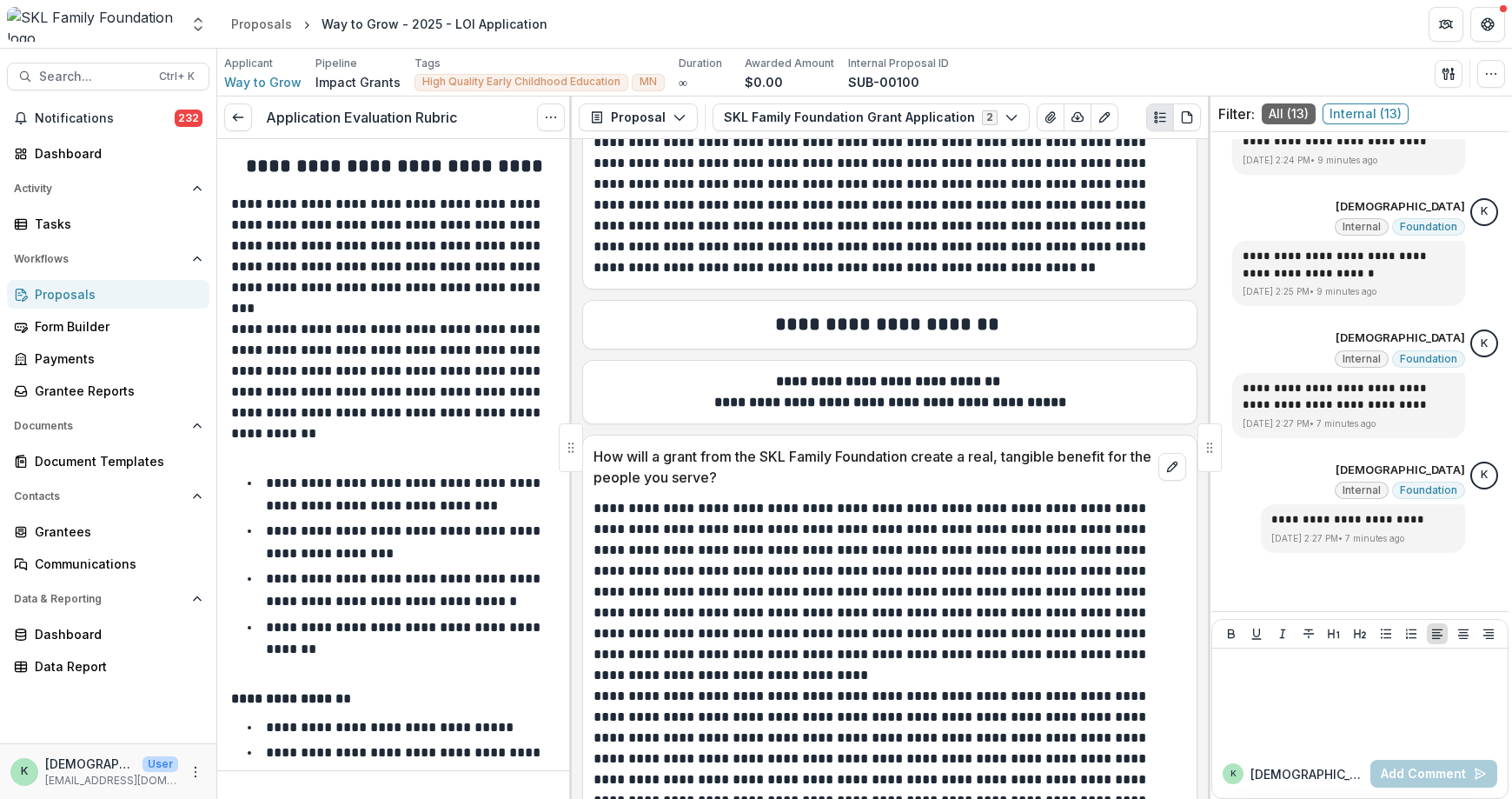
scroll to position [5476, 0]
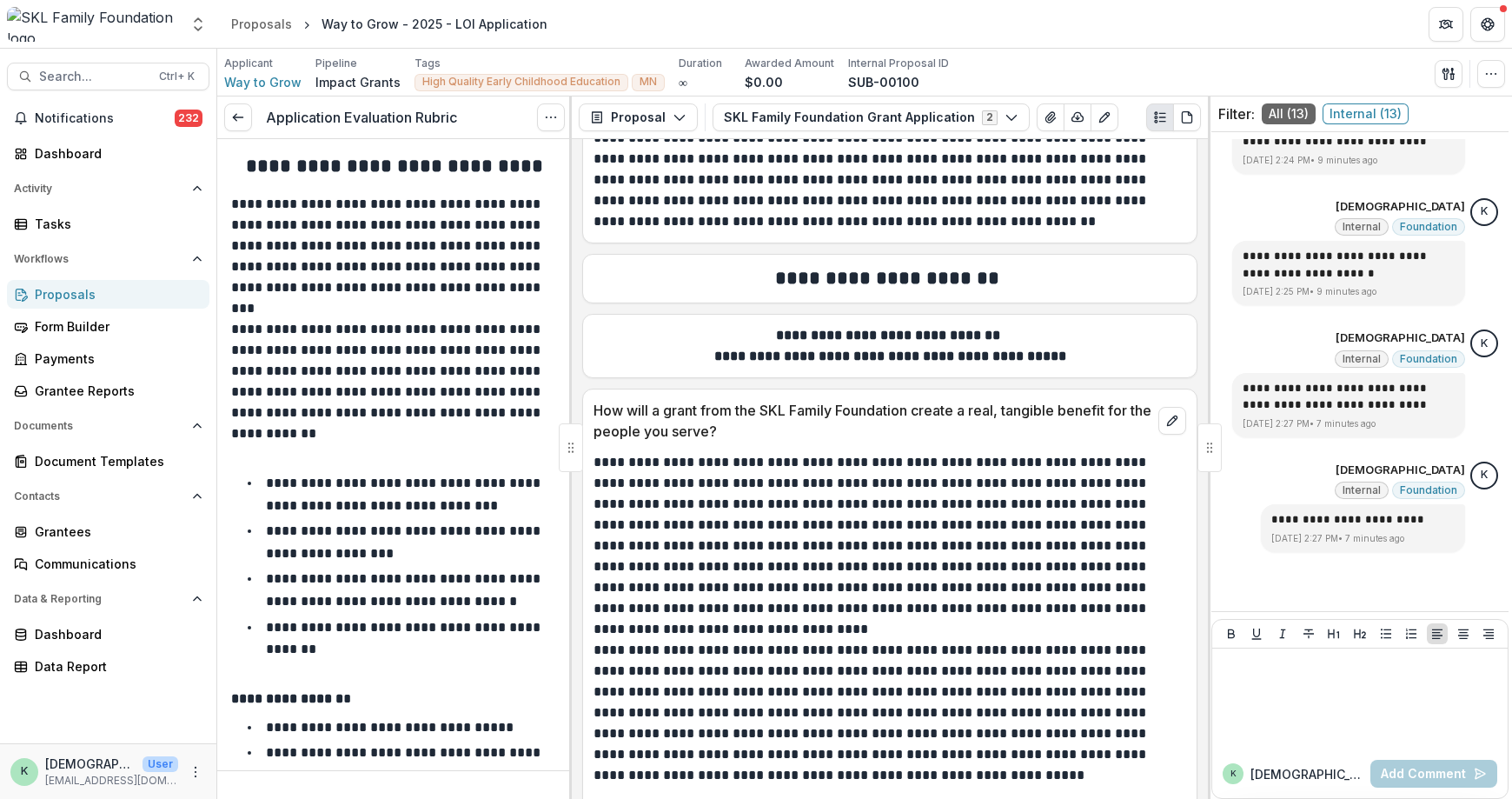
click at [1016, 564] on p "**********" at bounding box center [887, 535] width 588 height 166
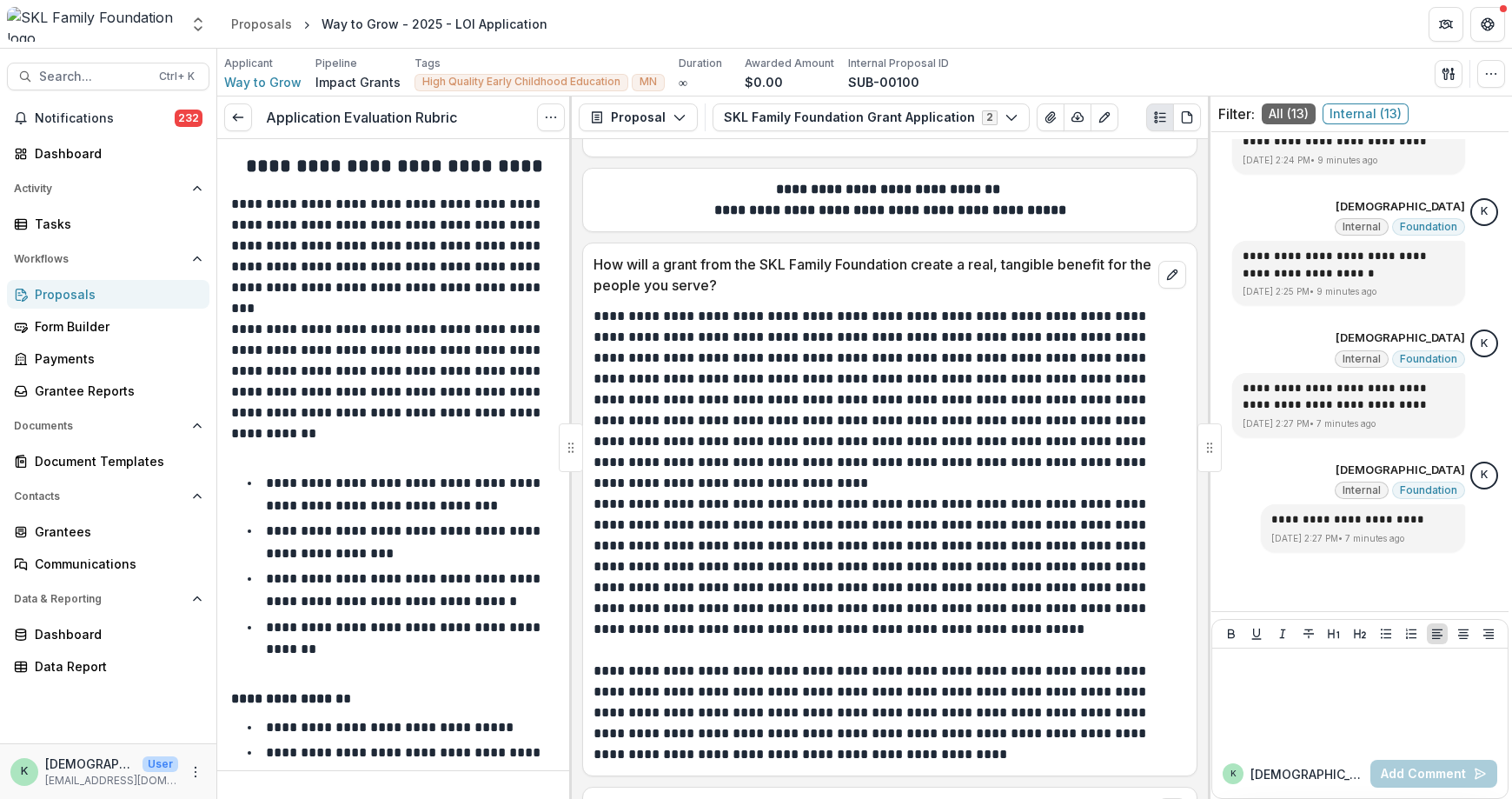
scroll to position [5650, 0]
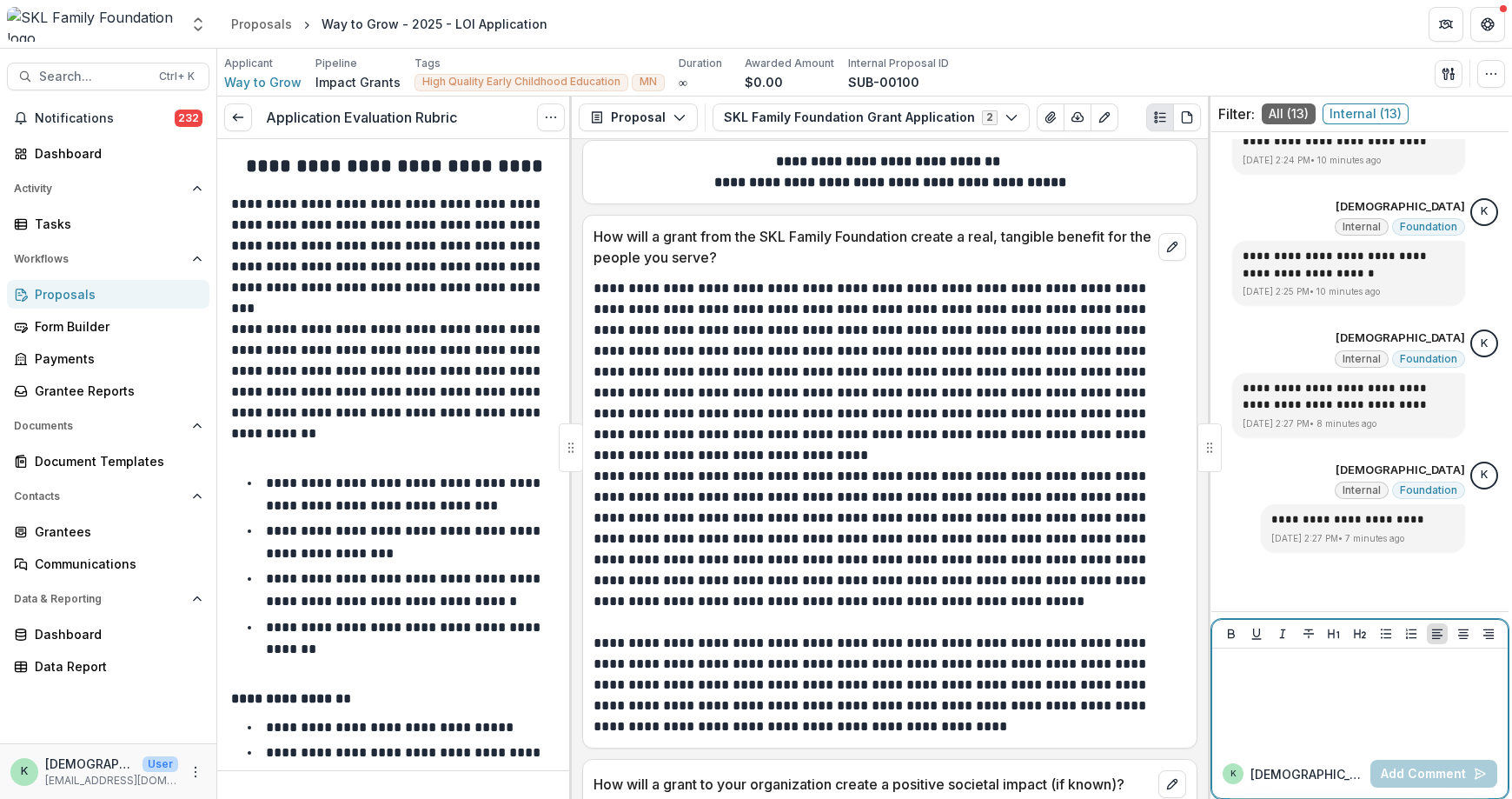
click at [1424, 713] on div at bounding box center [1359, 699] width 282 height 87
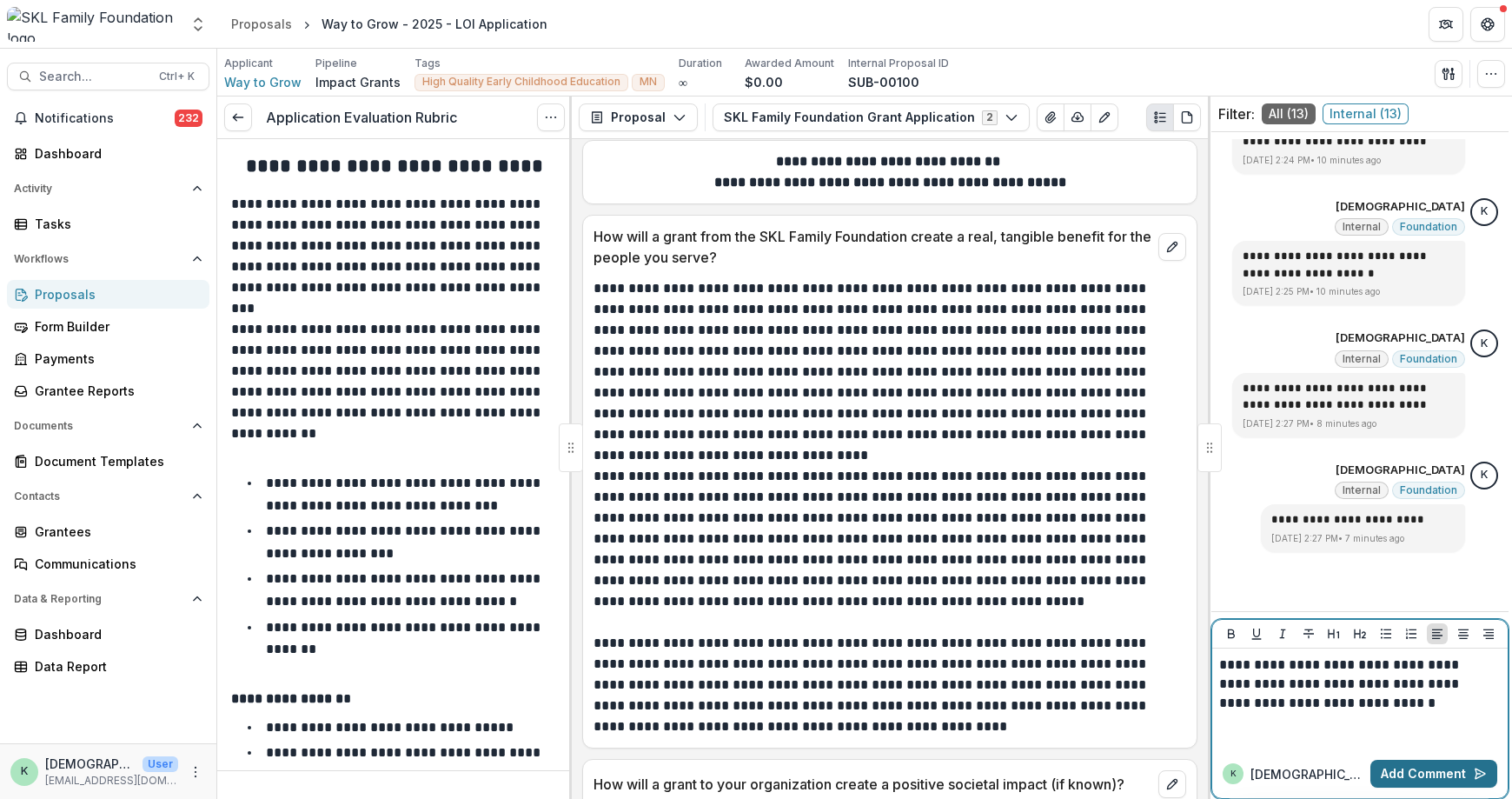
click at [1432, 771] on button "Add Comment" at bounding box center [1434, 774] width 126 height 28
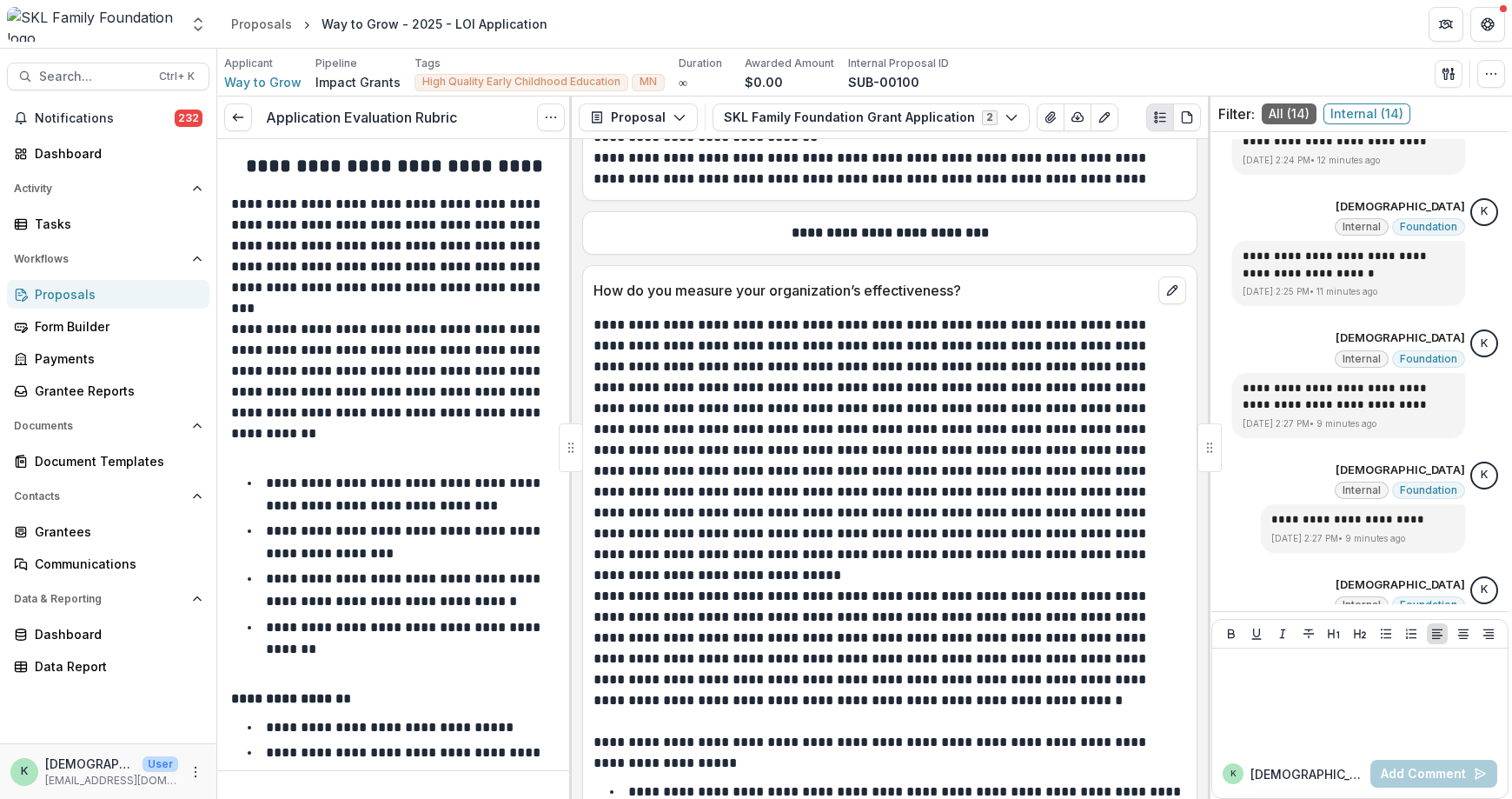
scroll to position [12517, 0]
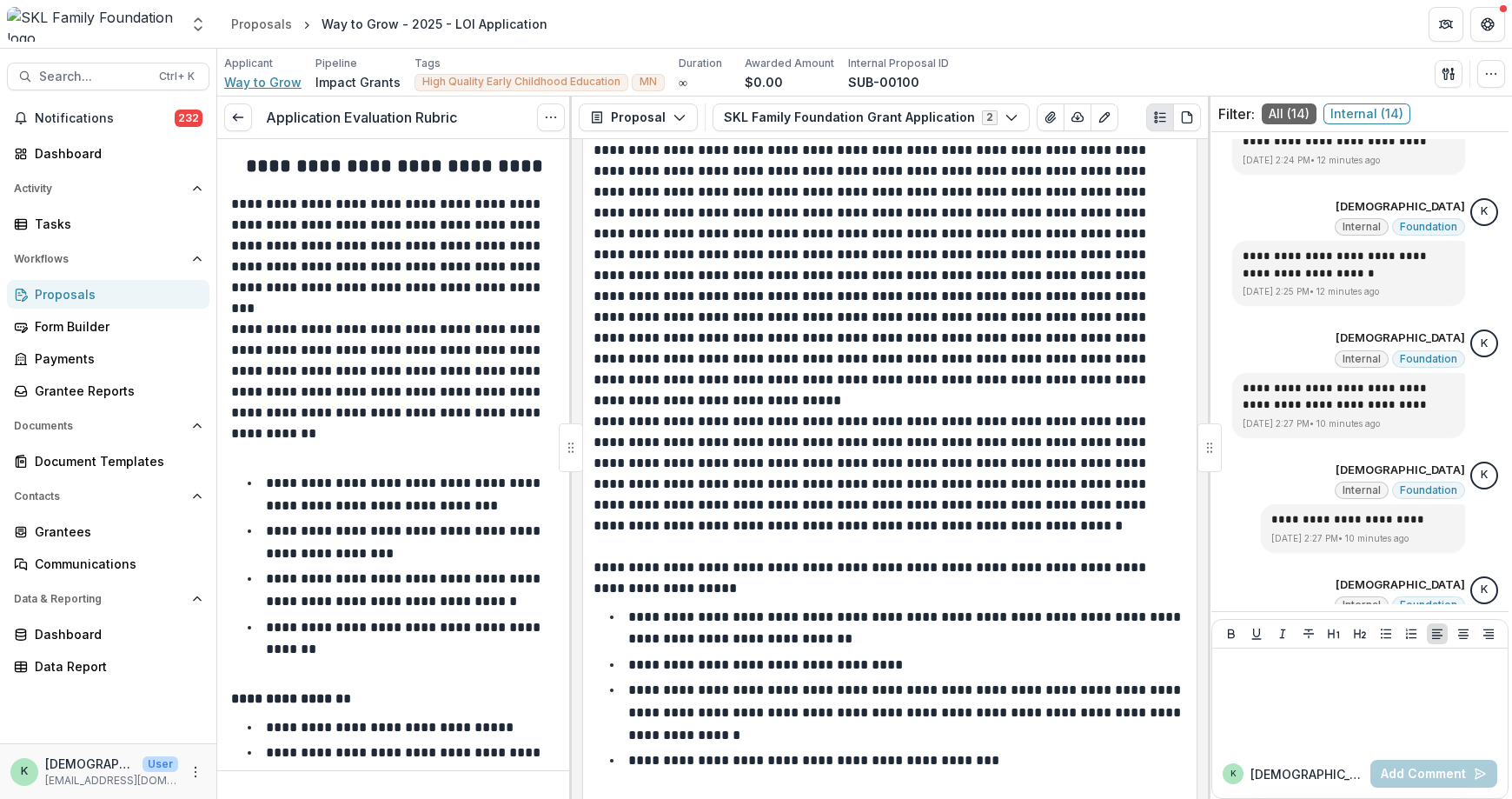
click at [249, 86] on span "Way to Grow" at bounding box center [262, 82] width 77 height 19
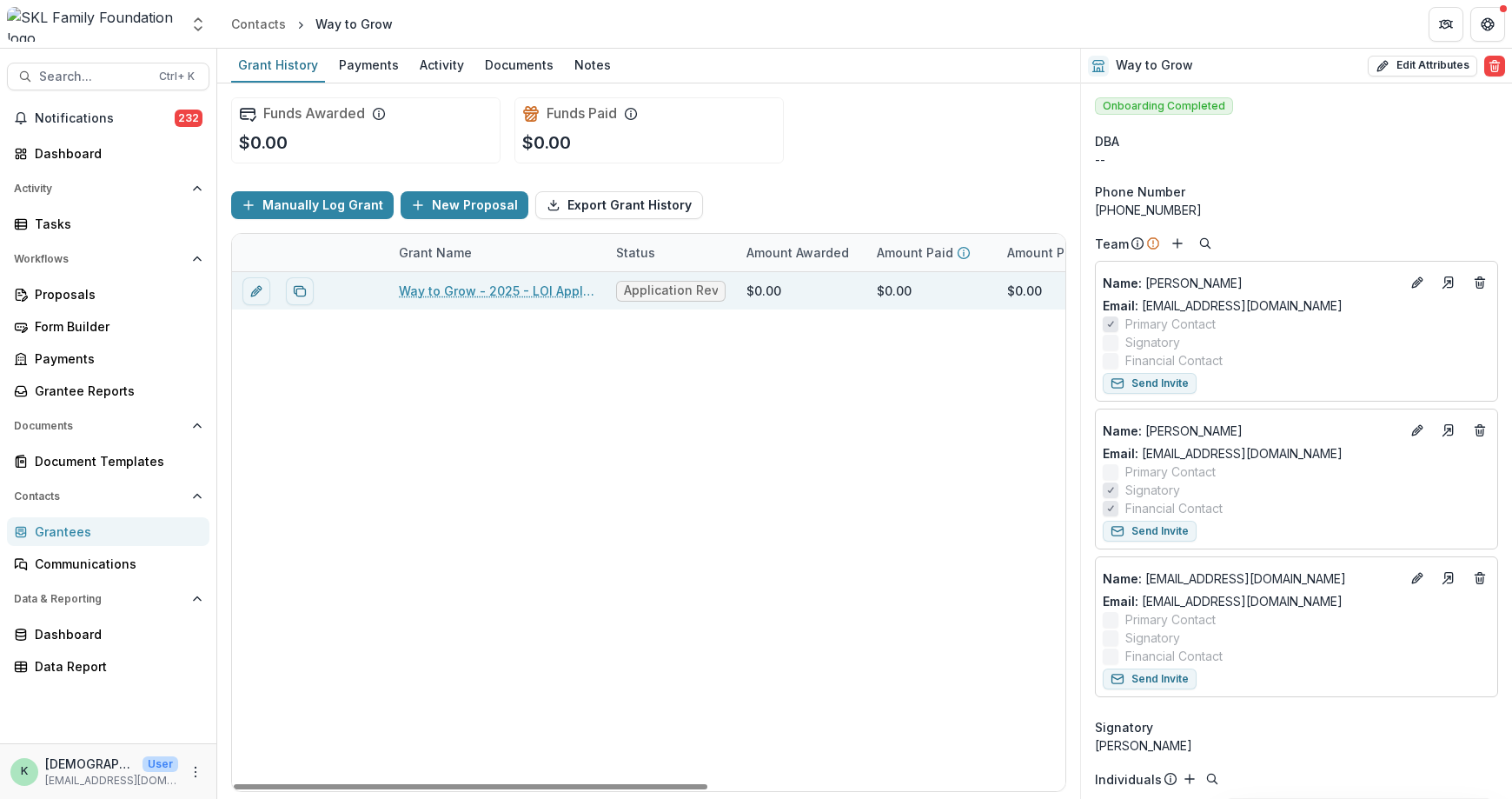
click at [486, 305] on div "Way to Grow - 2025 - LOI Application" at bounding box center [497, 290] width 196 height 37
click at [495, 295] on link "Way to Grow - 2025 - LOI Application" at bounding box center [497, 291] width 196 height 19
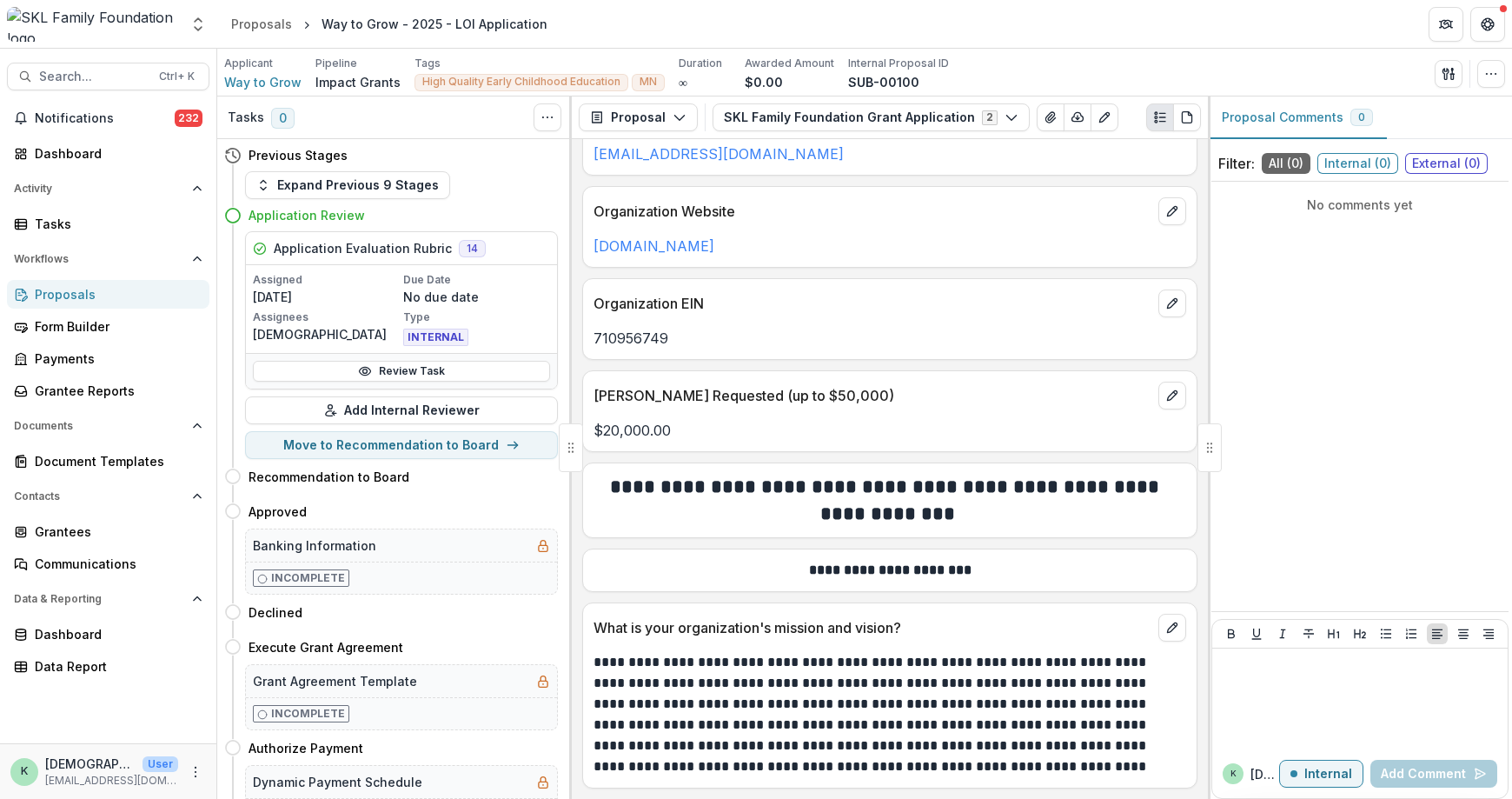
scroll to position [522, 0]
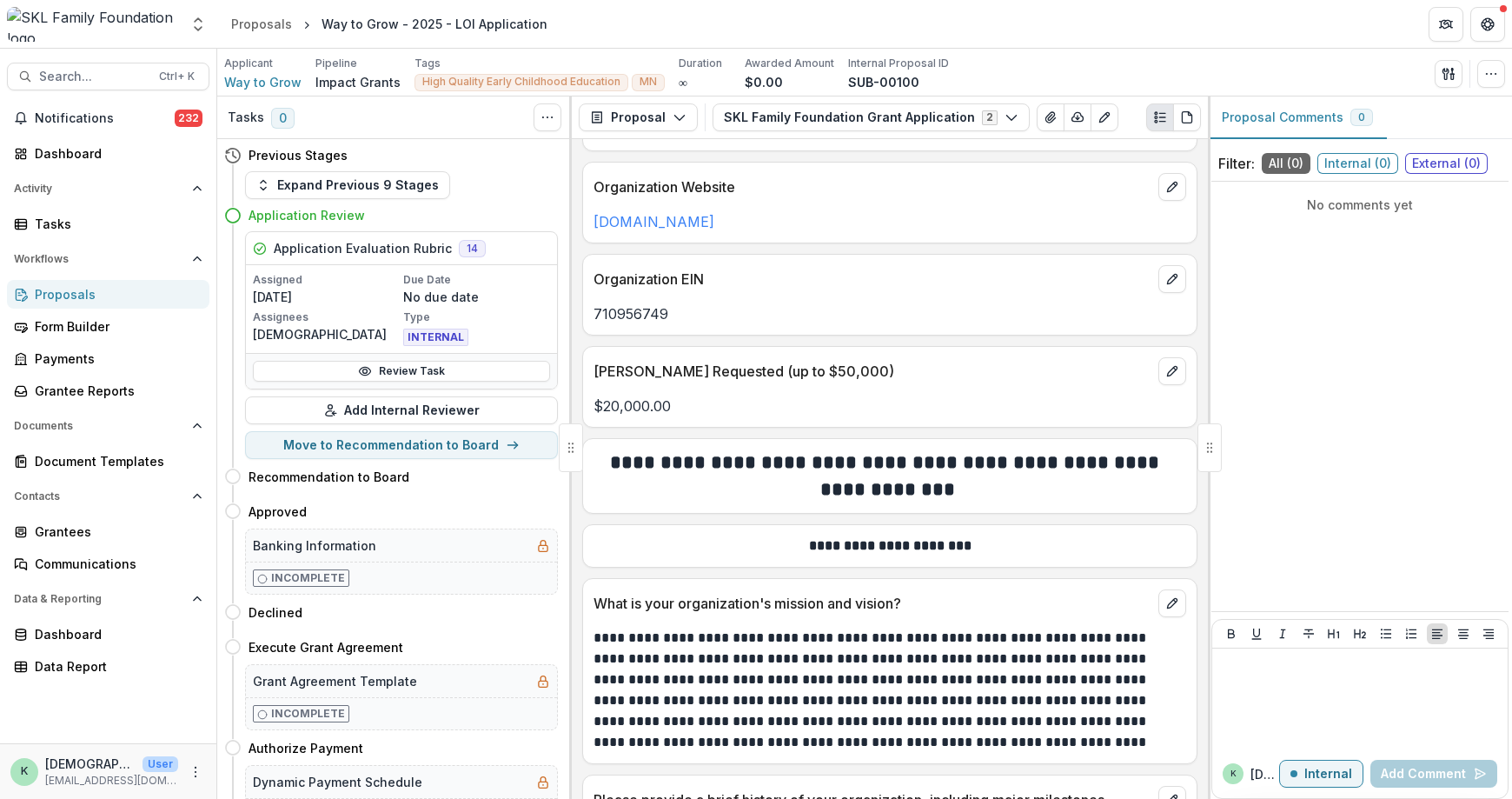
drag, startPoint x: 1313, startPoint y: 266, endPoint x: 1294, endPoint y: 244, distance: 29.1
click at [1313, 266] on div "No comments yet" at bounding box center [1360, 396] width 298 height 416
click at [429, 372] on link "Review Task" at bounding box center [402, 371] width 298 height 20
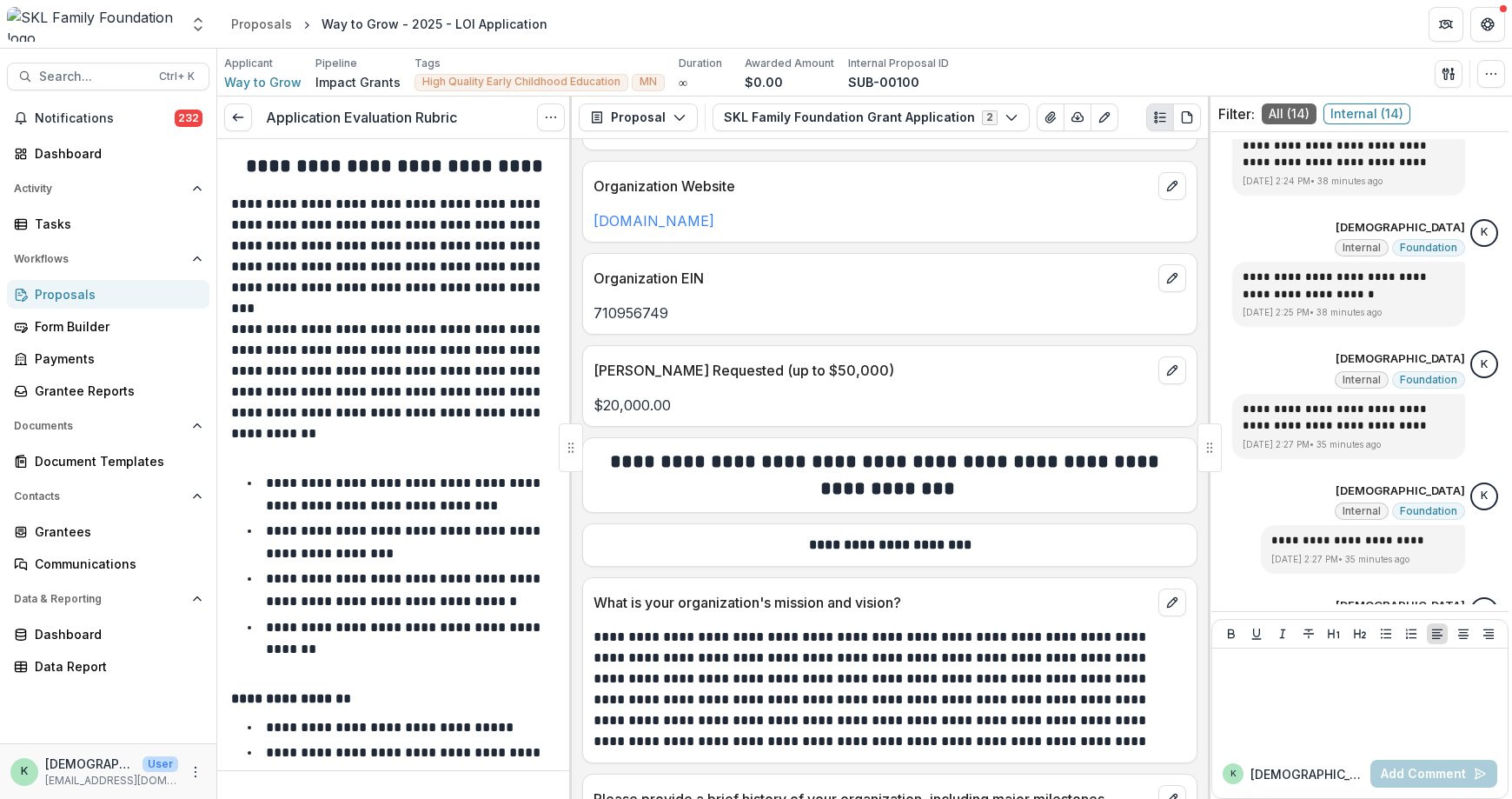
scroll to position [1397, 0]
